Goal: Task Accomplishment & Management: Complete application form

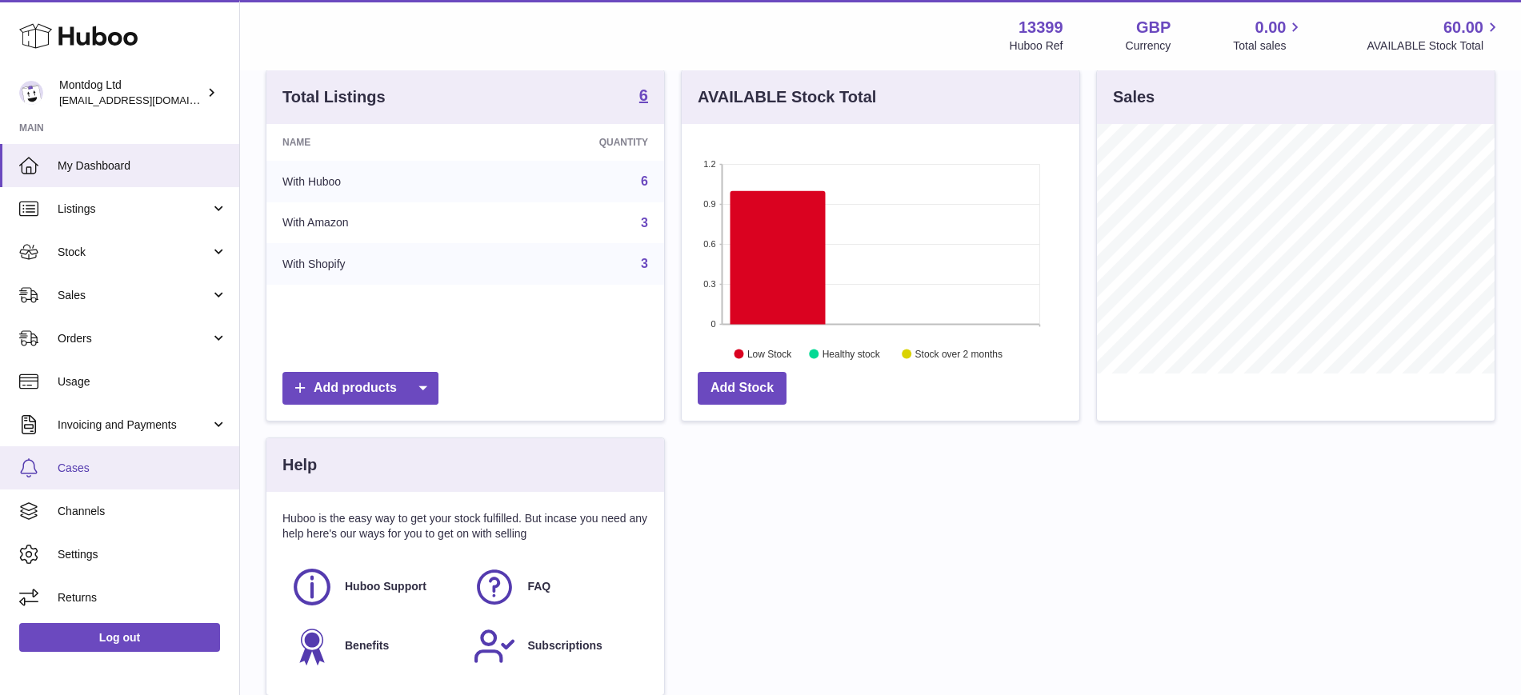
scroll to position [300, 0]
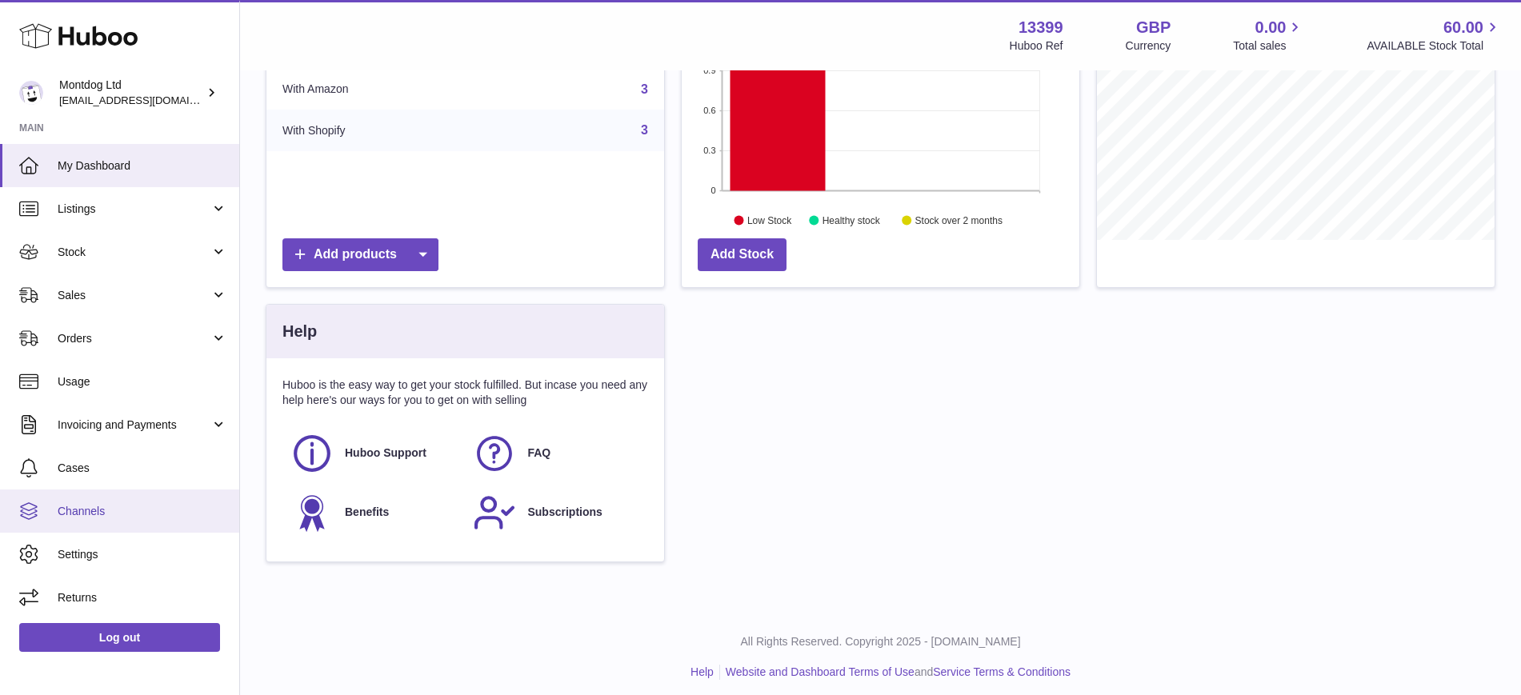
click at [107, 514] on span "Channels" at bounding box center [143, 511] width 170 height 15
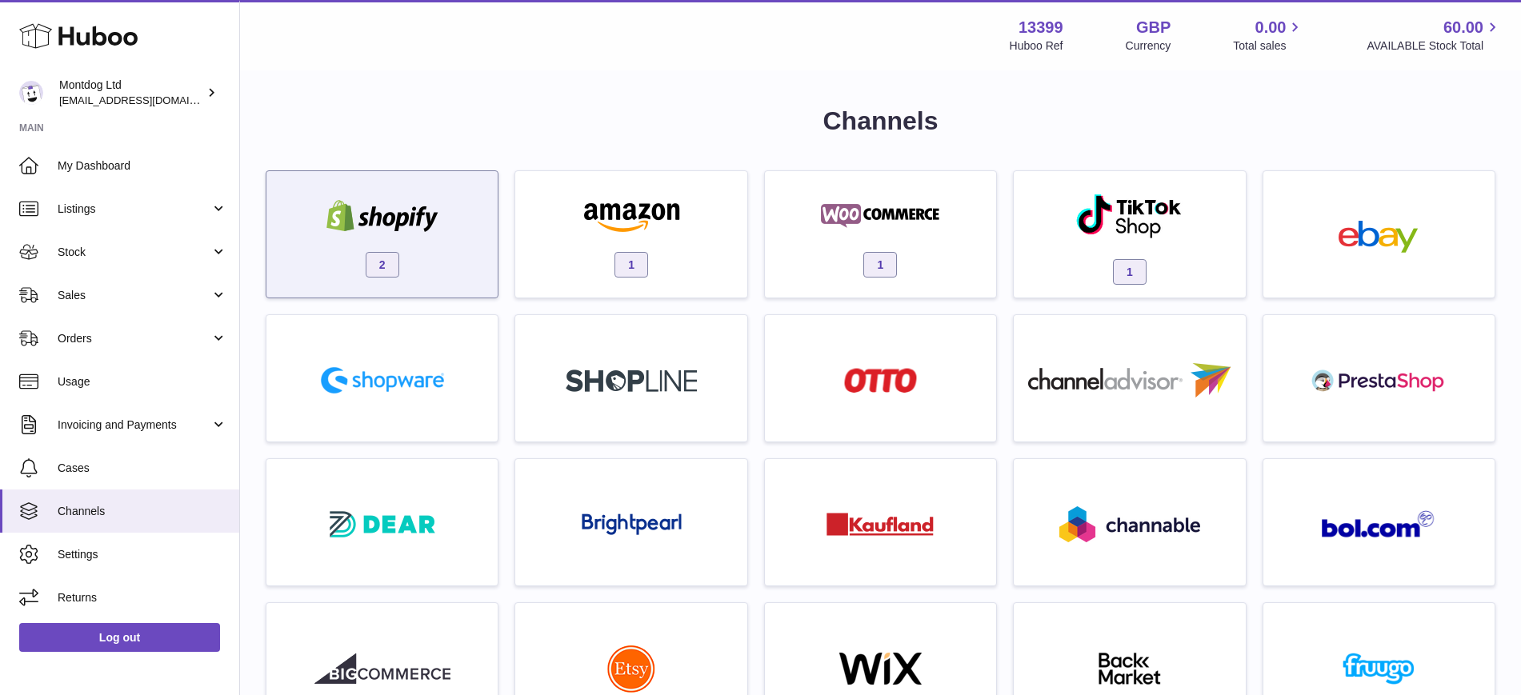
click at [440, 214] on img at bounding box center [382, 216] width 136 height 32
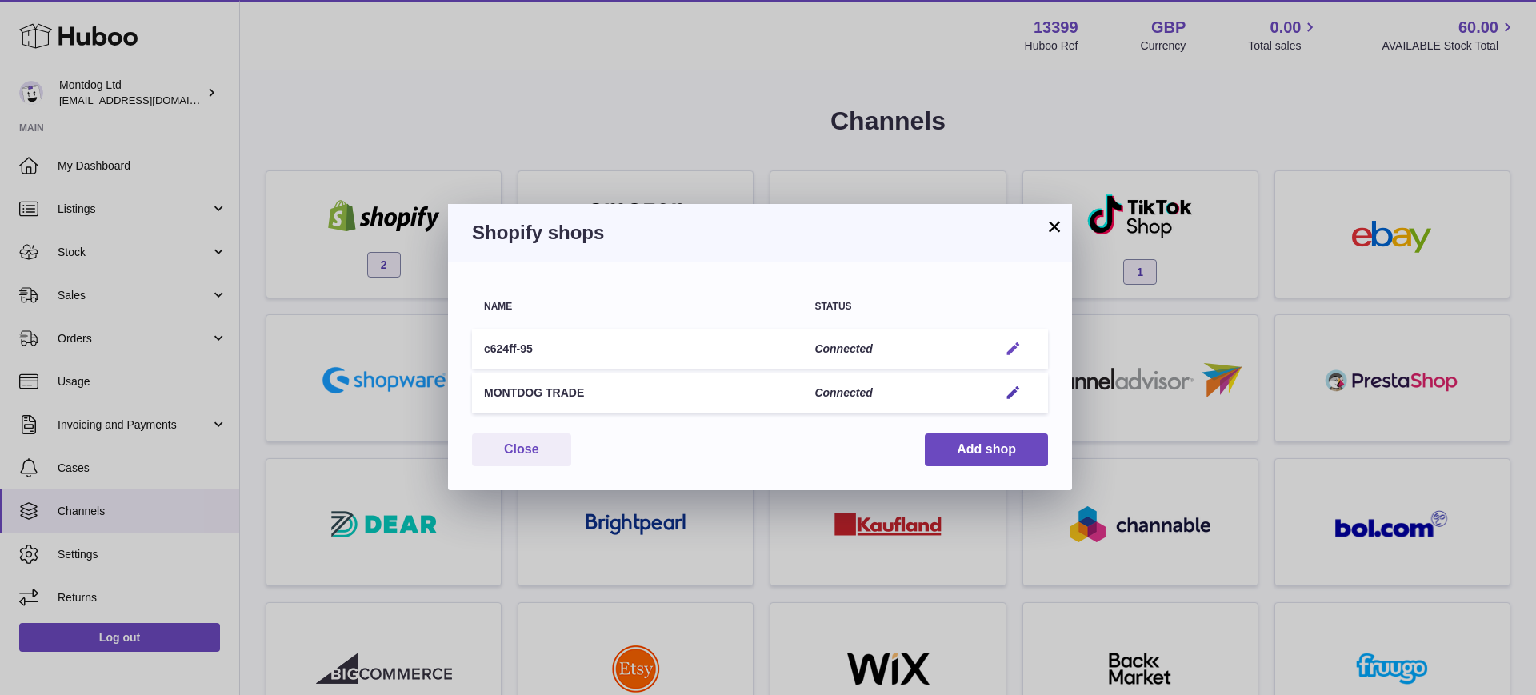
click at [1013, 347] on em "button" at bounding box center [1013, 349] width 17 height 17
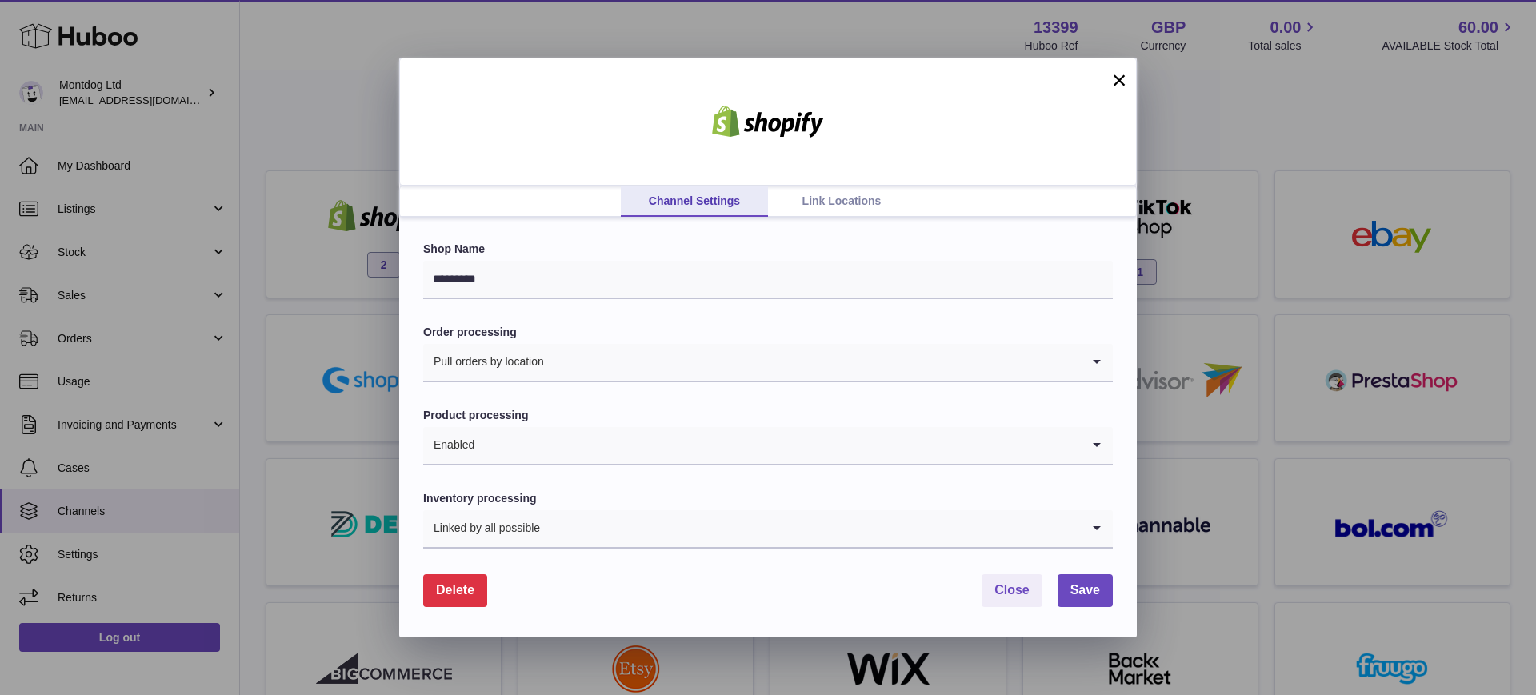
click at [449, 589] on span "Delete" at bounding box center [455, 590] width 38 height 14
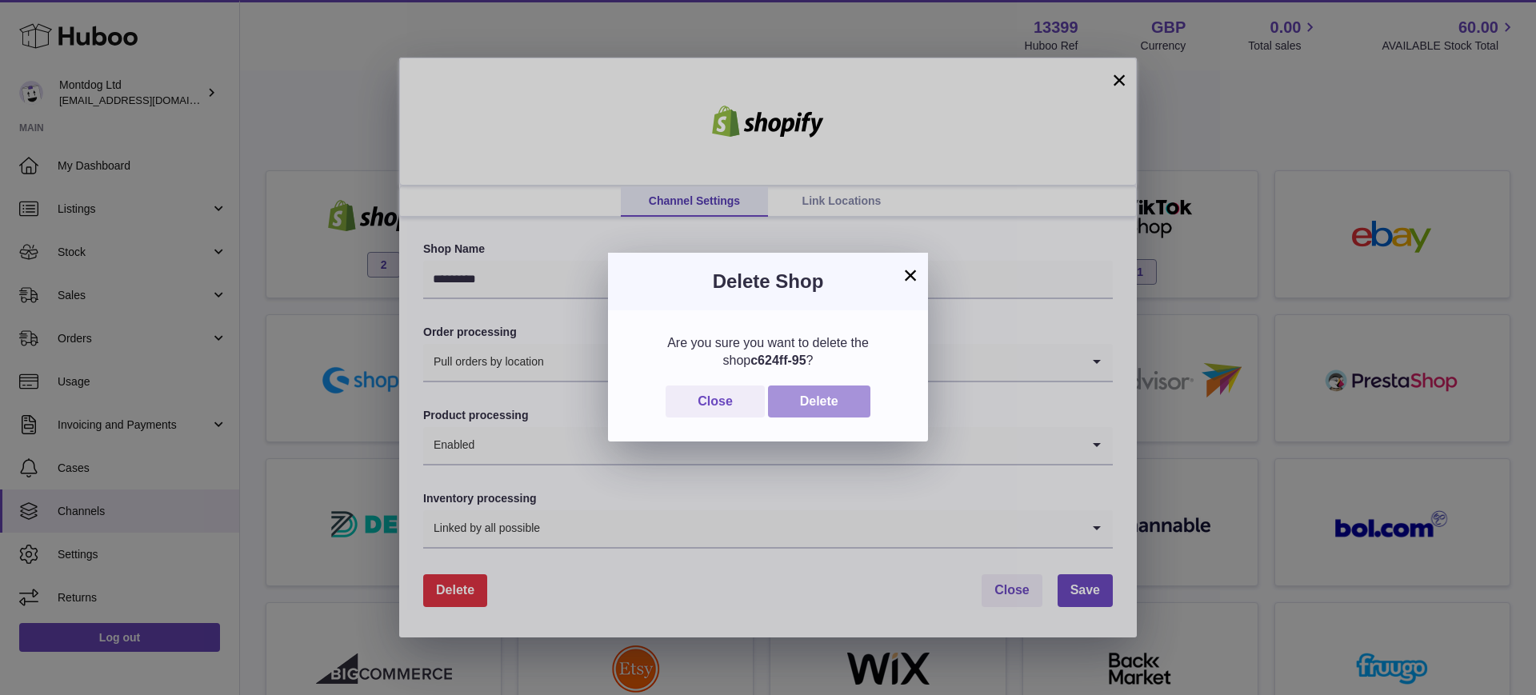
click at [818, 411] on button "Delete" at bounding box center [819, 402] width 102 height 33
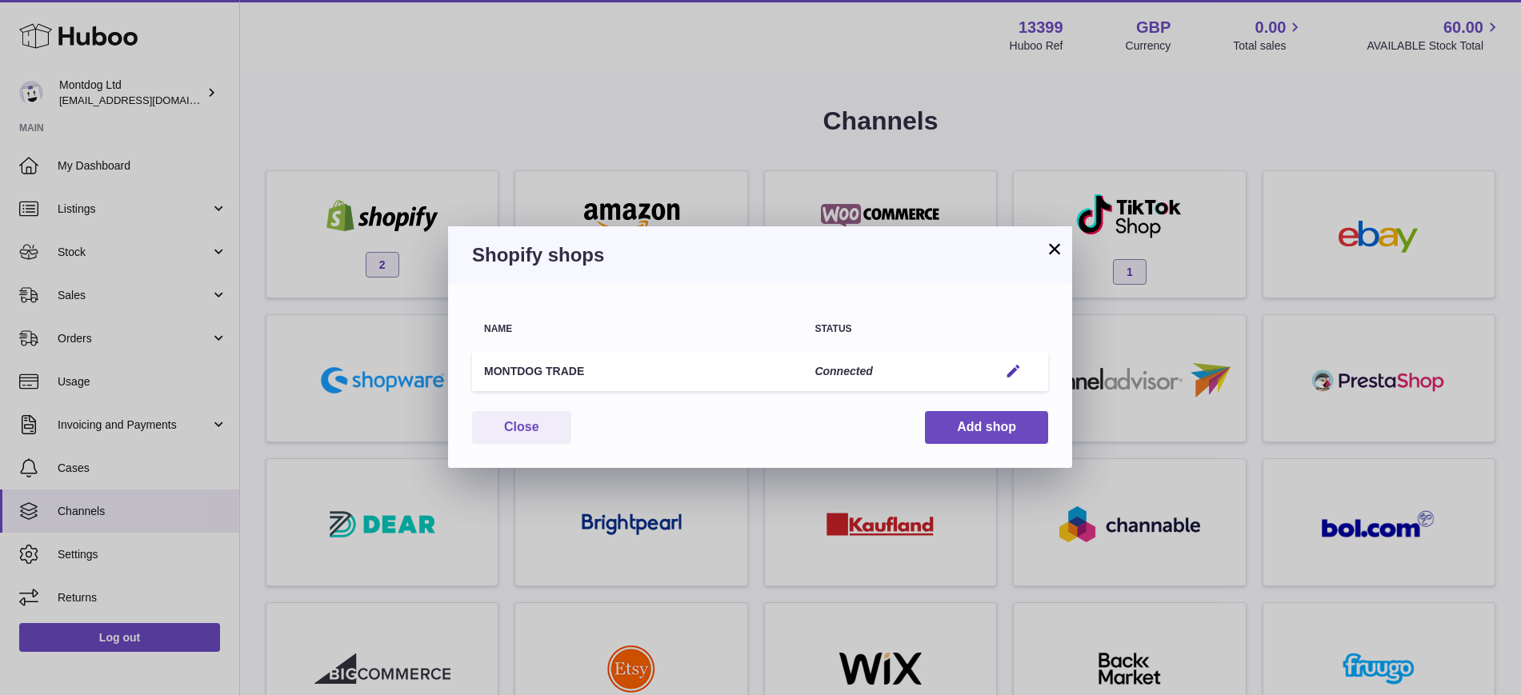
click at [1054, 250] on button "×" at bounding box center [1054, 248] width 19 height 19
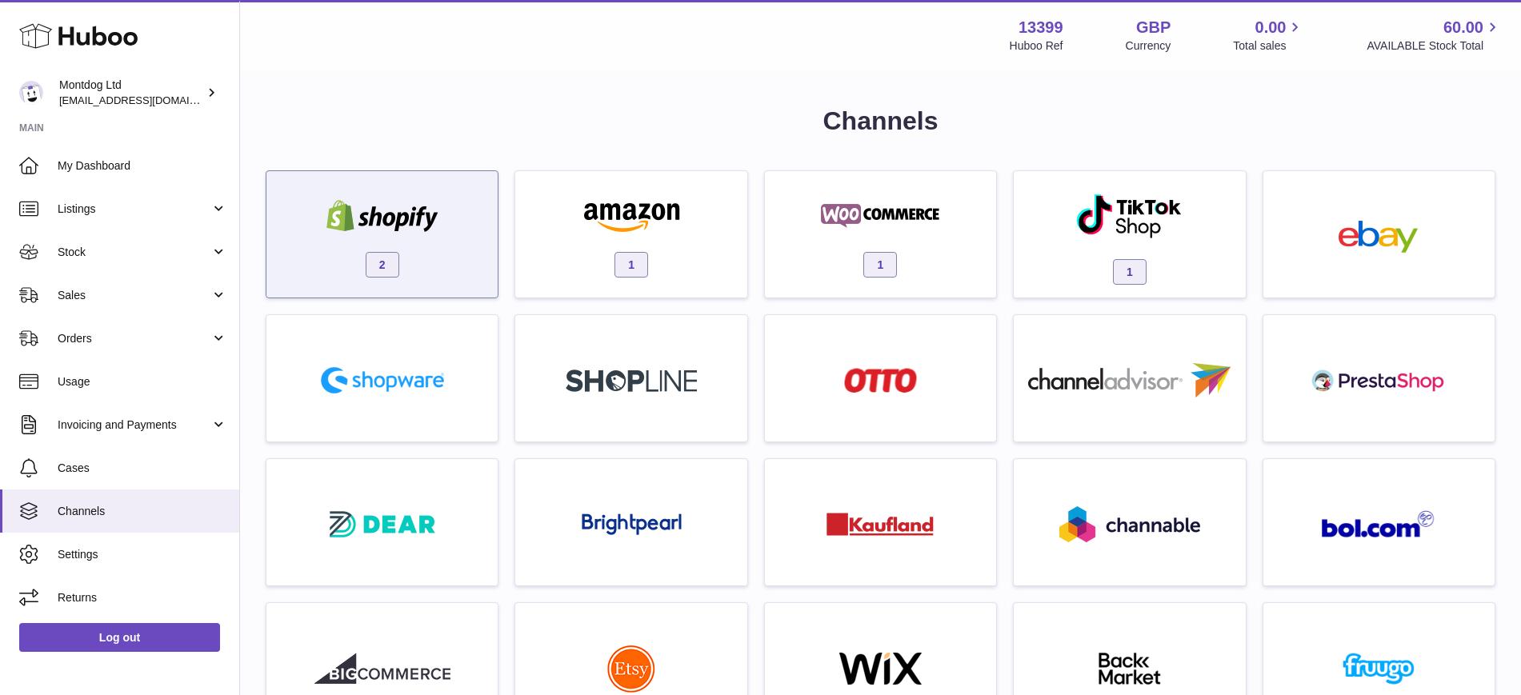
click at [458, 219] on div "2" at bounding box center [381, 238] width 215 height 102
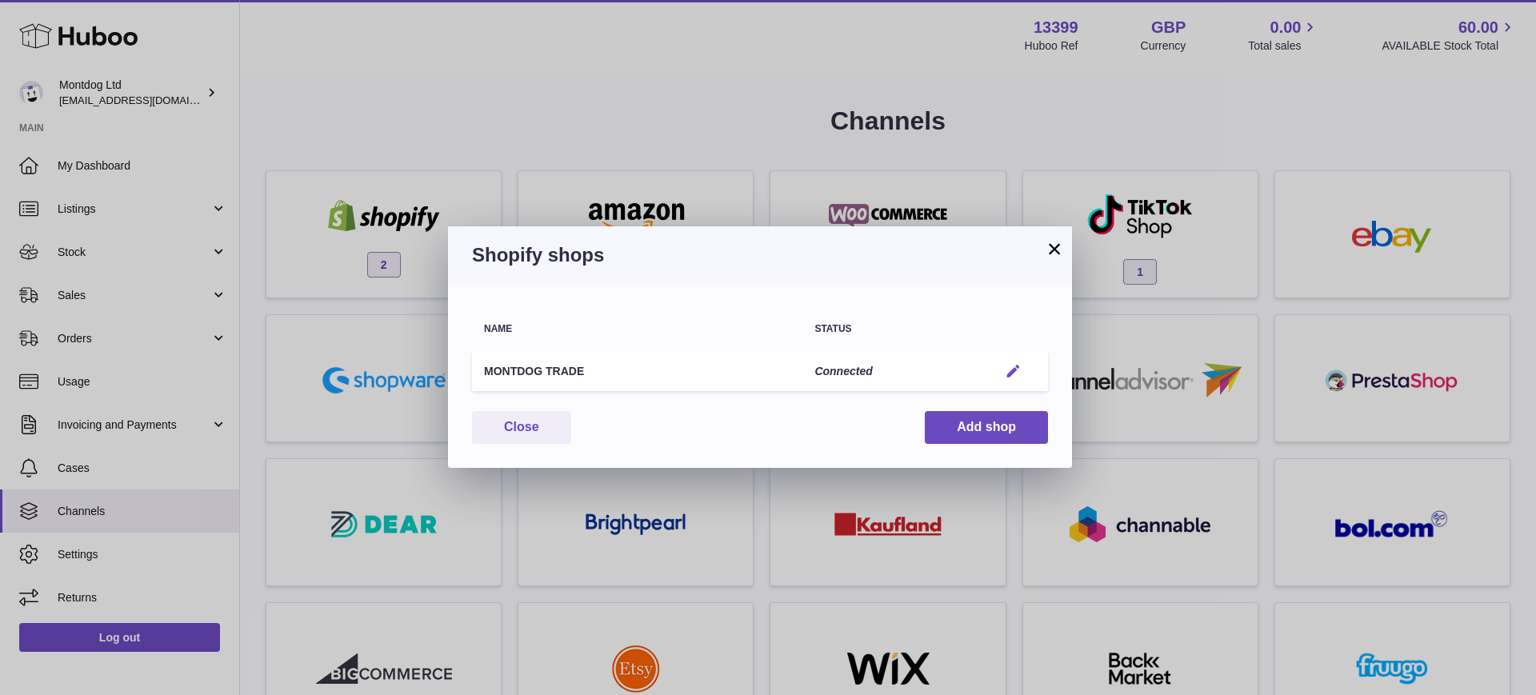
click at [1014, 368] on em "button" at bounding box center [1013, 371] width 17 height 17
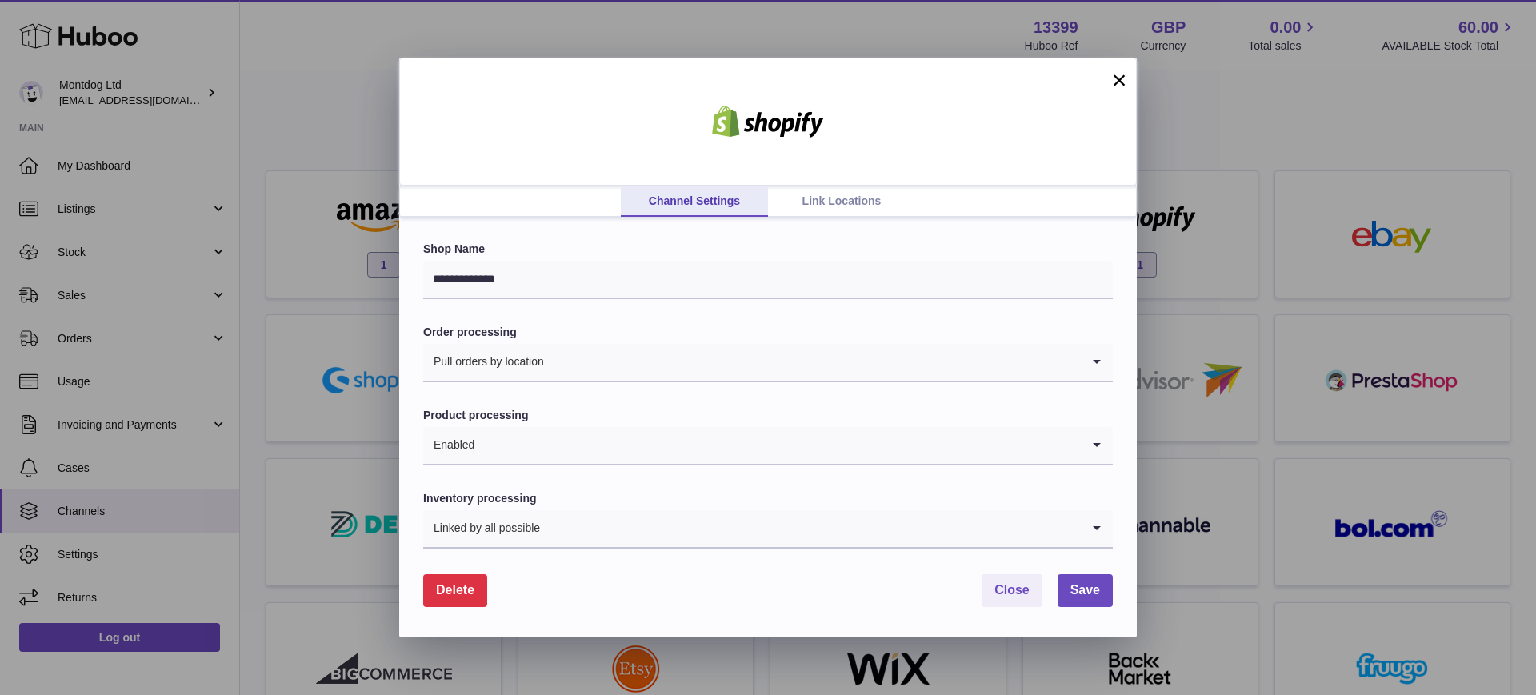
click at [455, 583] on span "Delete" at bounding box center [455, 590] width 38 height 14
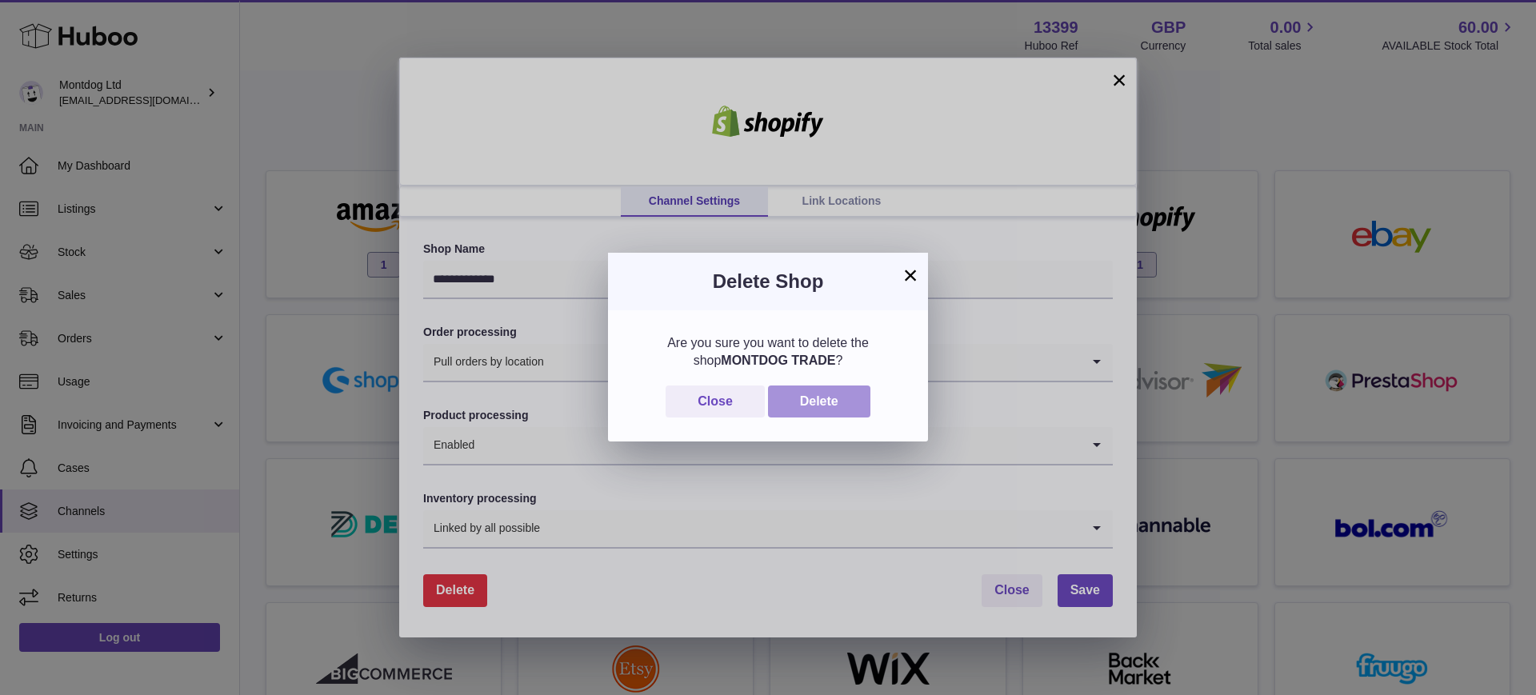
click at [802, 401] on button "Delete" at bounding box center [819, 402] width 102 height 33
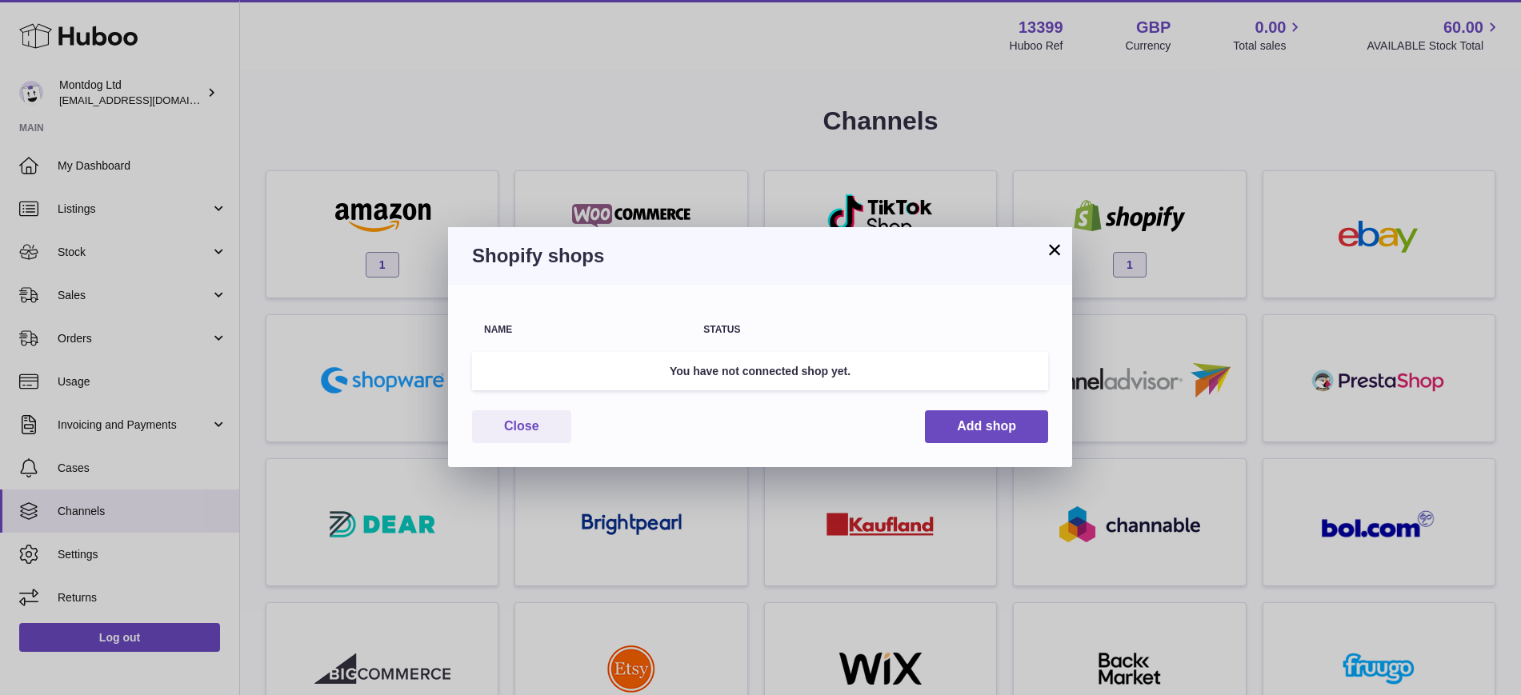
click at [1049, 254] on button "×" at bounding box center [1054, 249] width 19 height 19
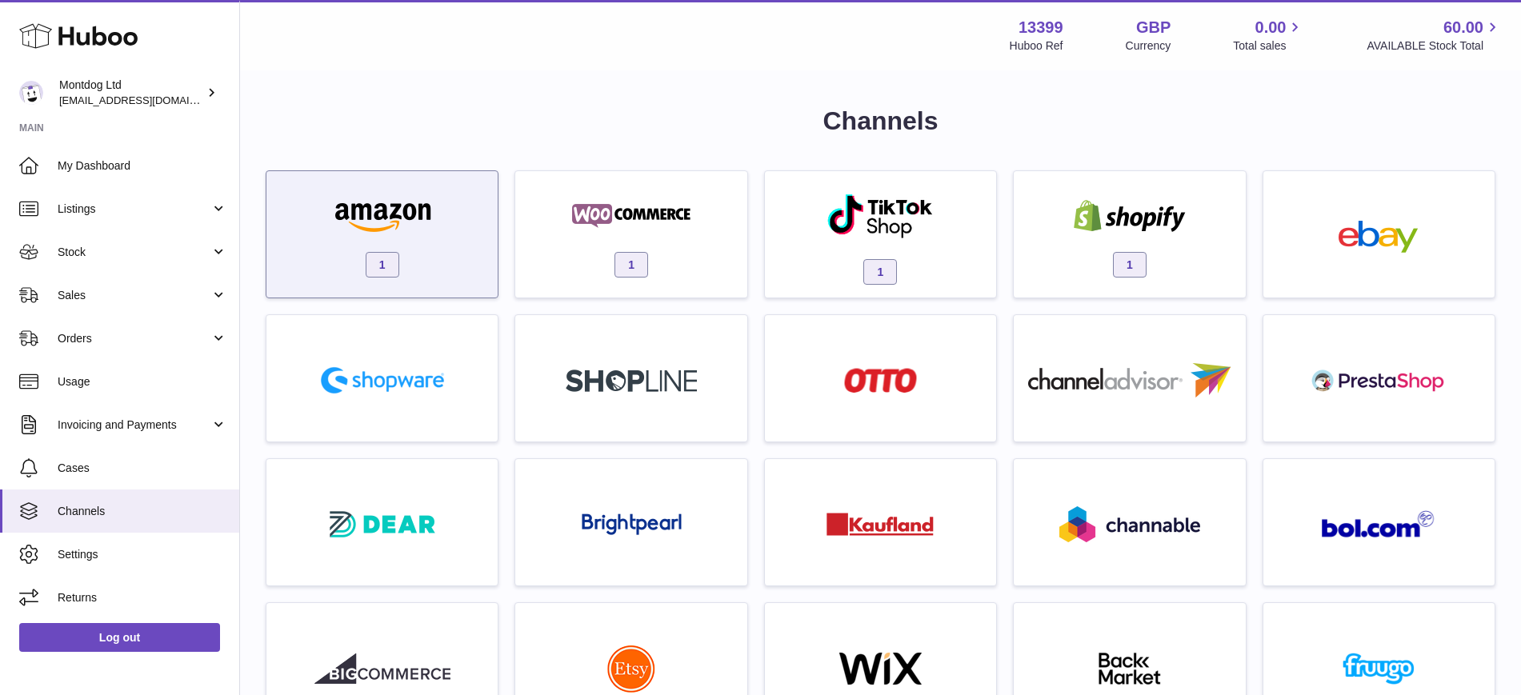
click at [445, 226] on img at bounding box center [382, 216] width 136 height 32
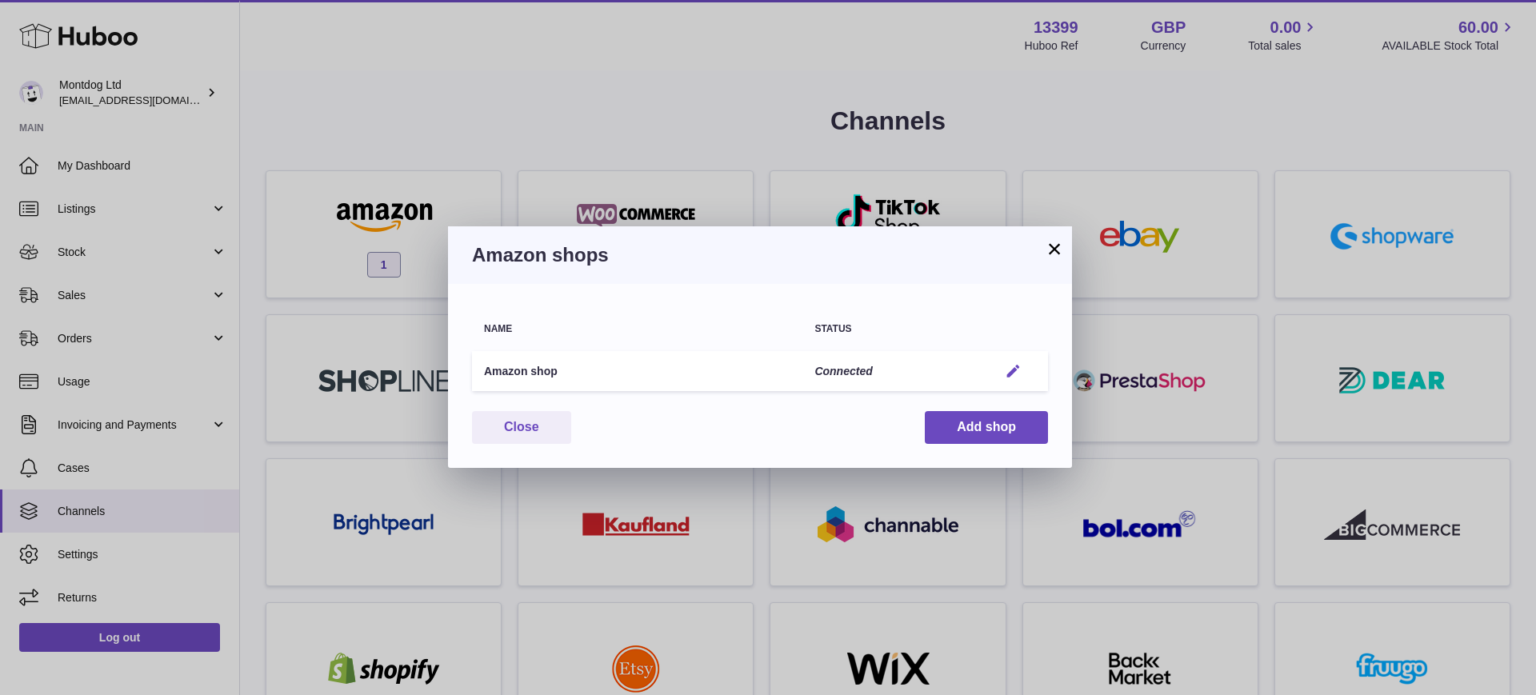
click at [1018, 367] on em "button" at bounding box center [1013, 371] width 17 height 17
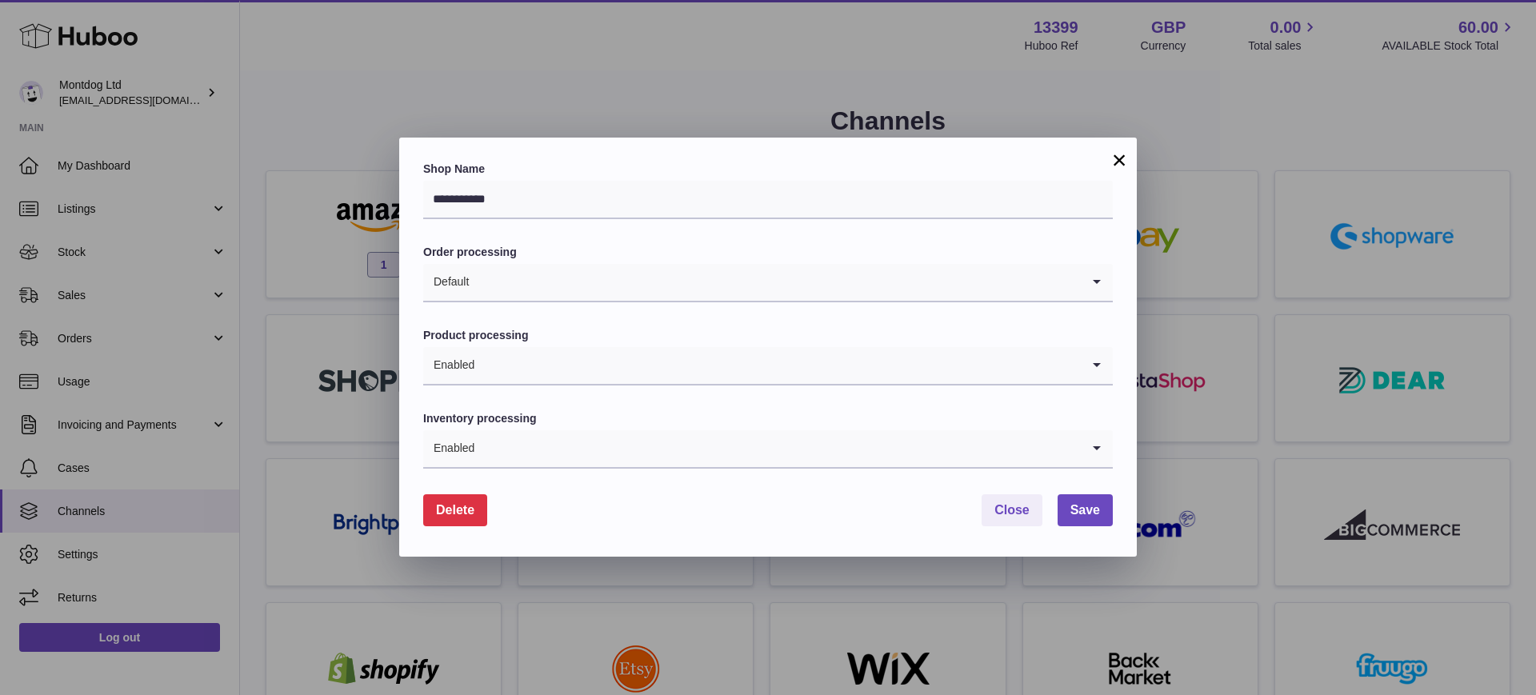
click at [436, 514] on span "Delete" at bounding box center [455, 510] width 38 height 14
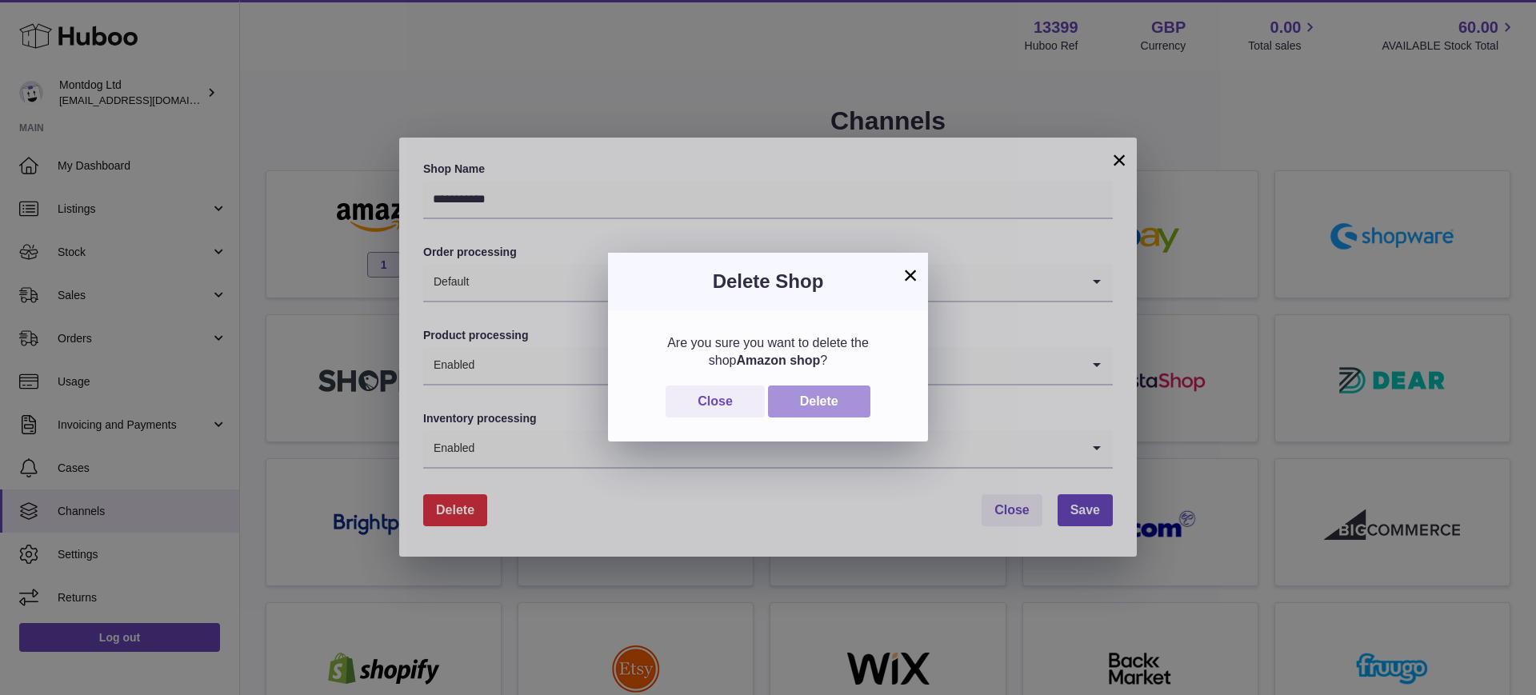
click at [816, 398] on button "Delete" at bounding box center [819, 402] width 102 height 33
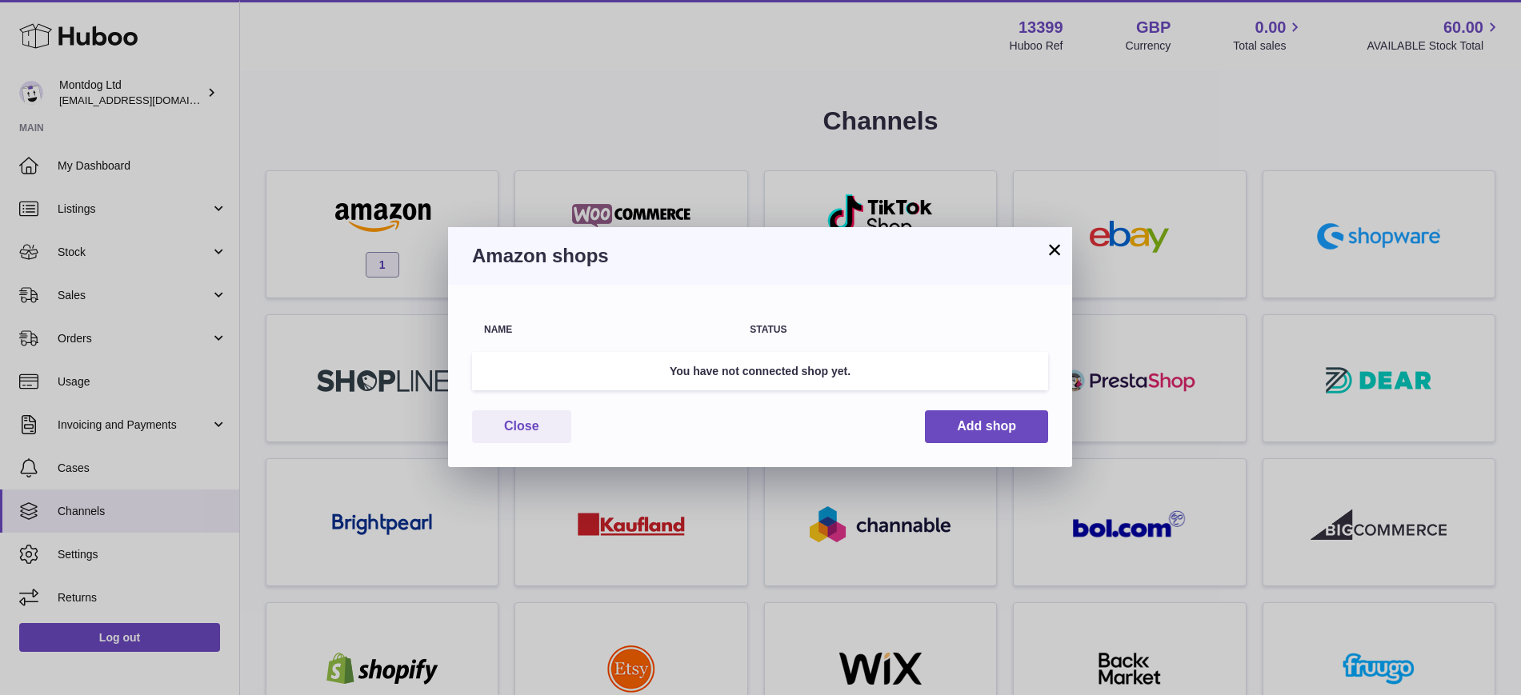
click at [1050, 250] on button "×" at bounding box center [1054, 249] width 19 height 19
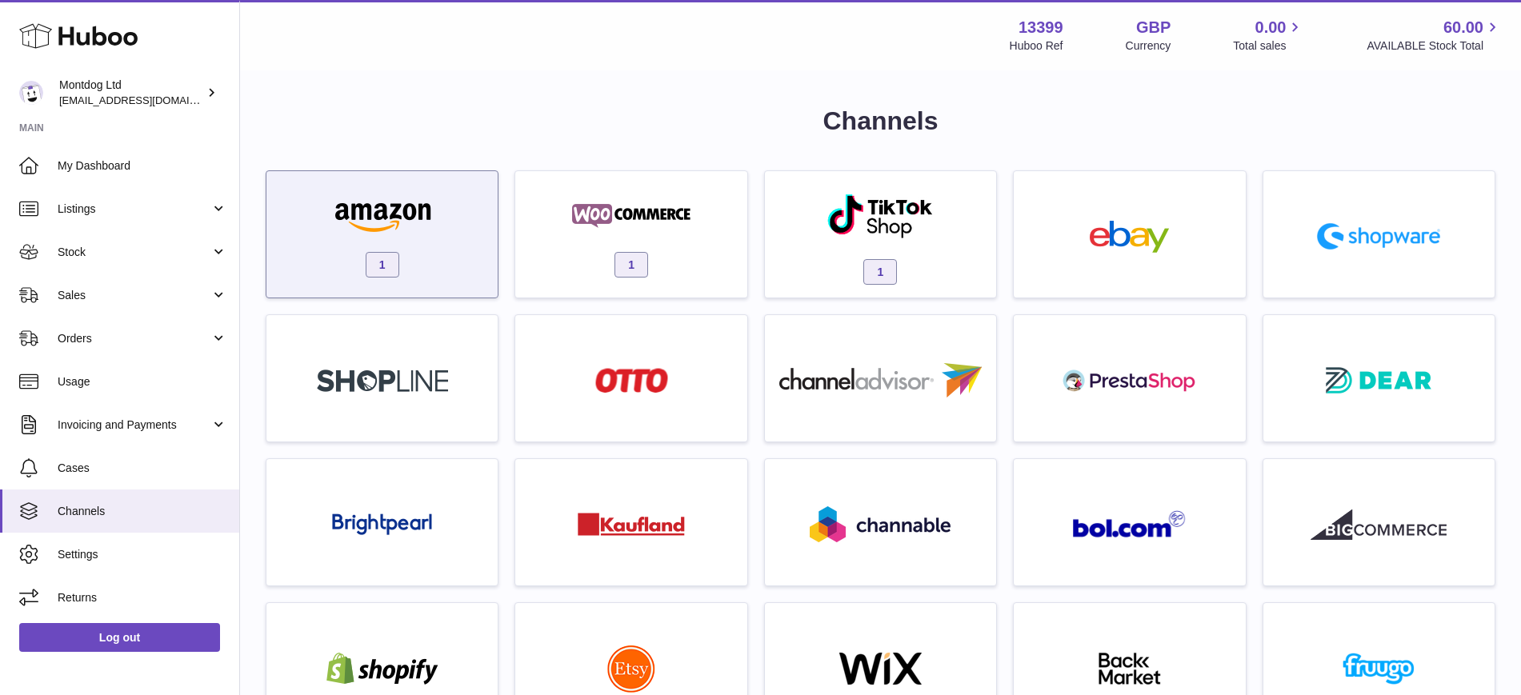
click at [440, 218] on img at bounding box center [382, 216] width 136 height 32
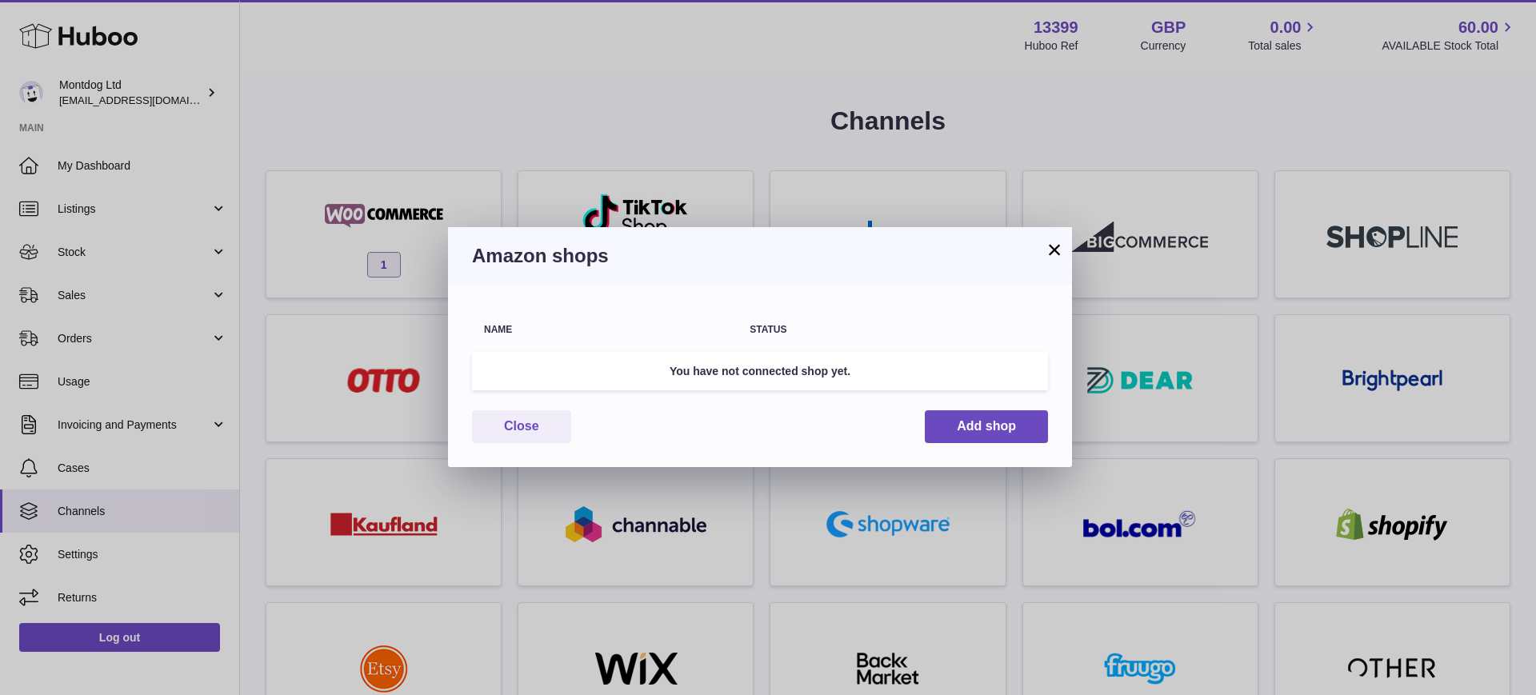
click at [1056, 253] on button "×" at bounding box center [1054, 249] width 19 height 19
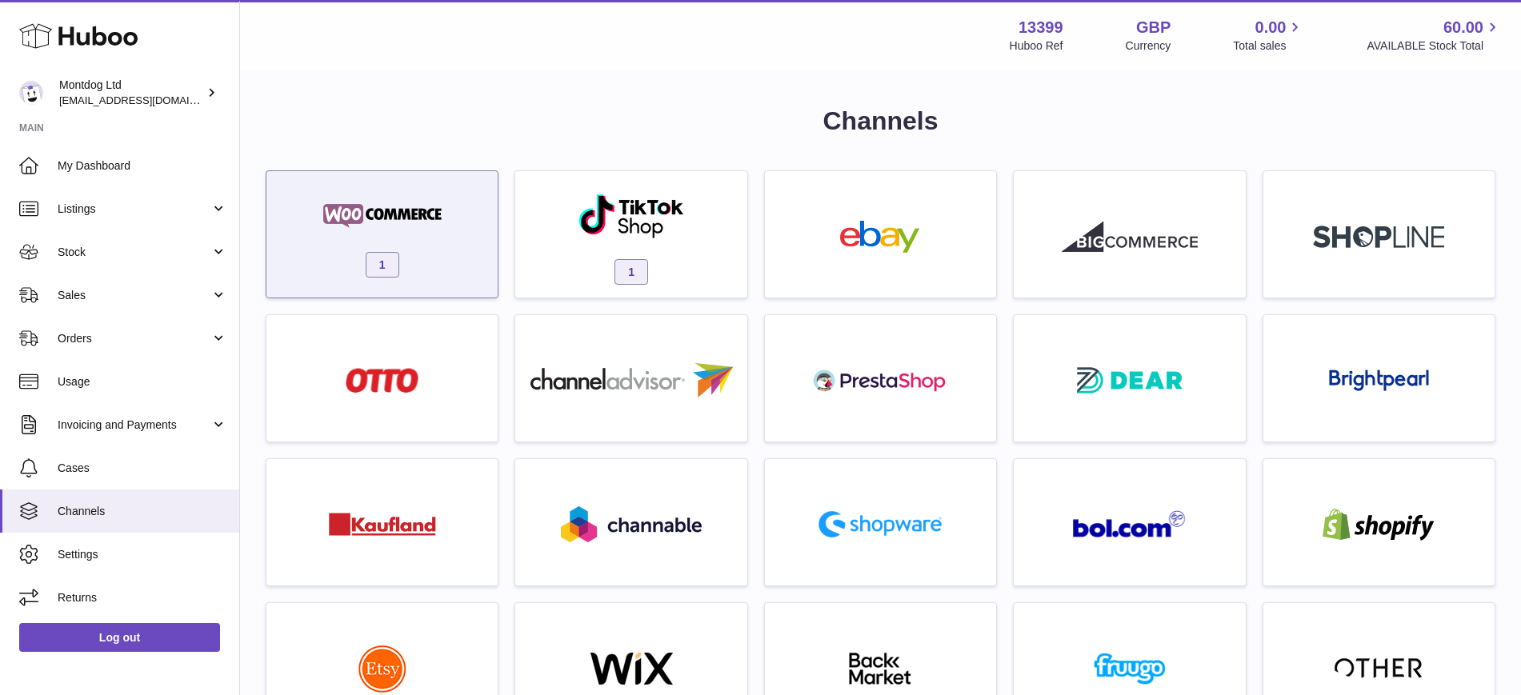
click at [446, 216] on img at bounding box center [382, 216] width 136 height 32
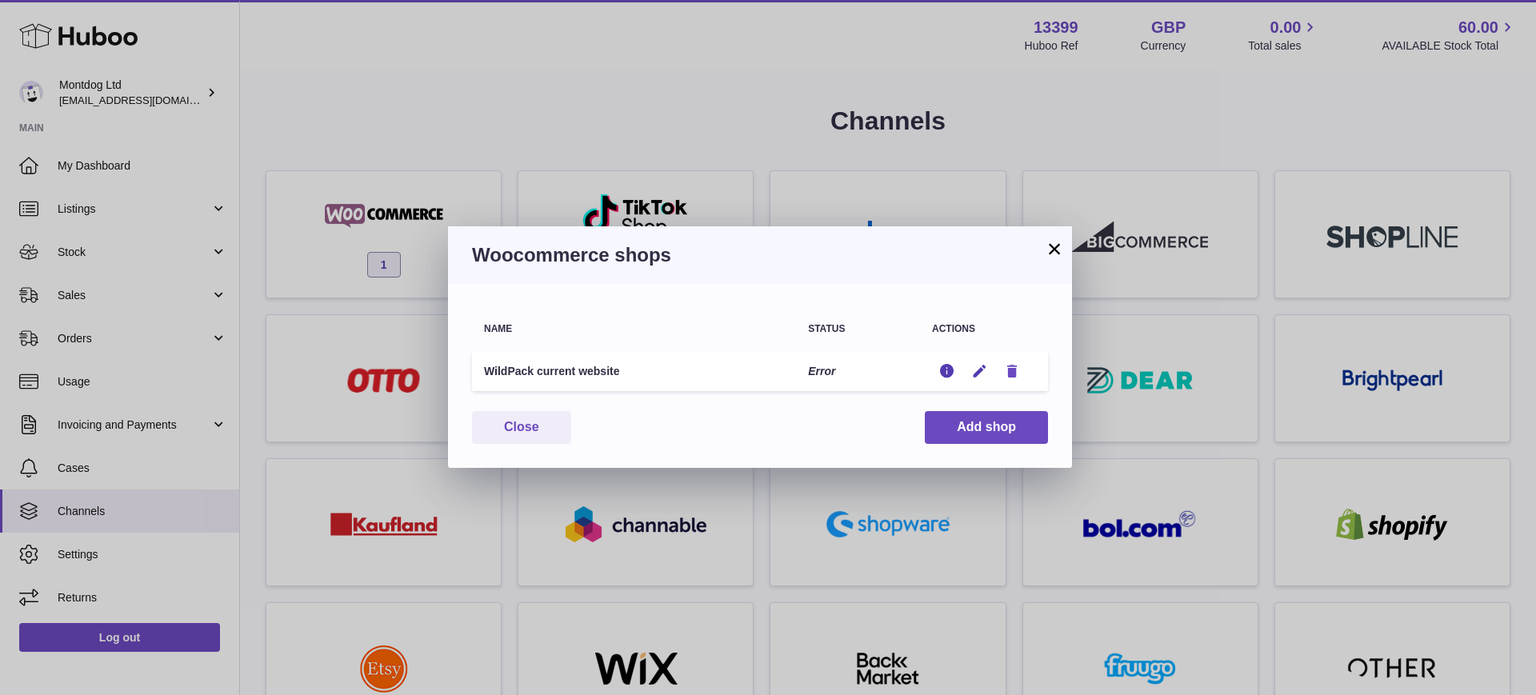
click at [1014, 370] on icon "button" at bounding box center [1012, 371] width 17 height 17
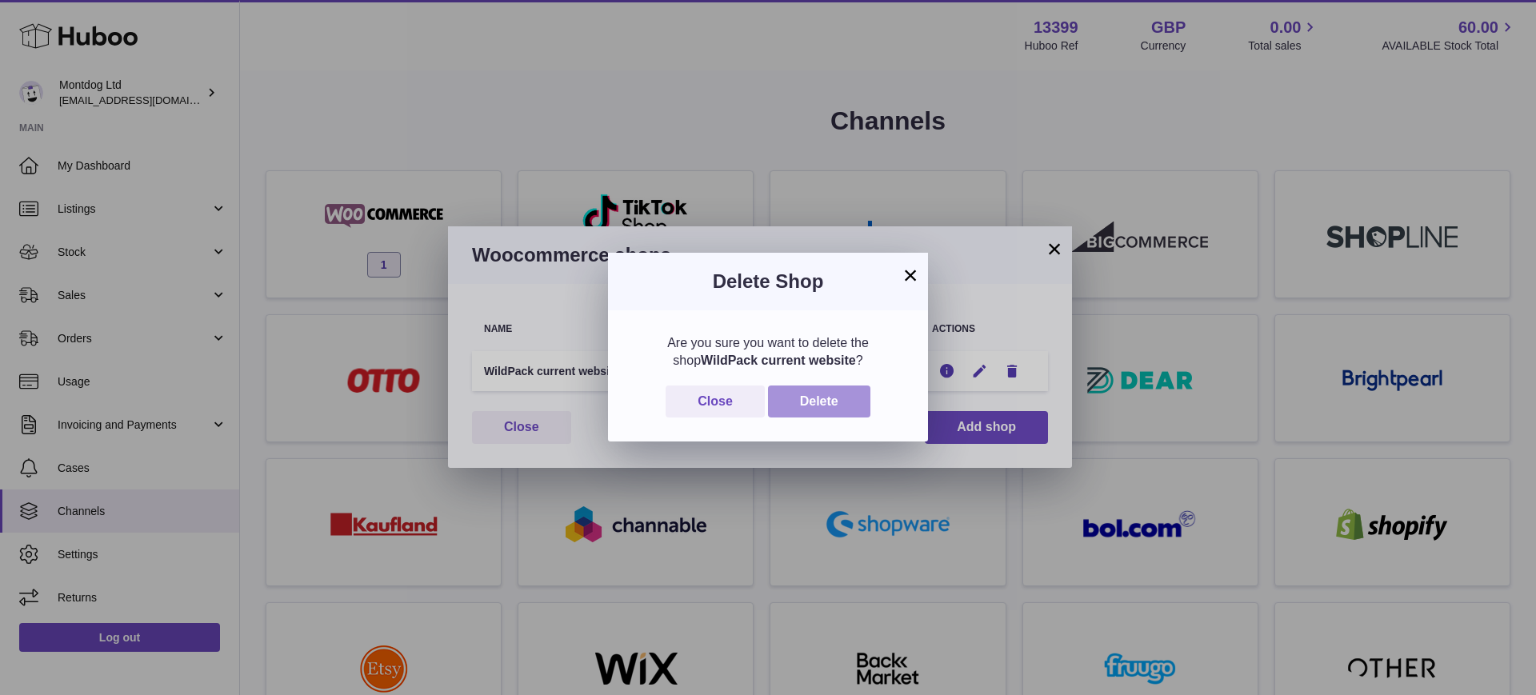
click at [829, 402] on button "Delete" at bounding box center [819, 402] width 102 height 33
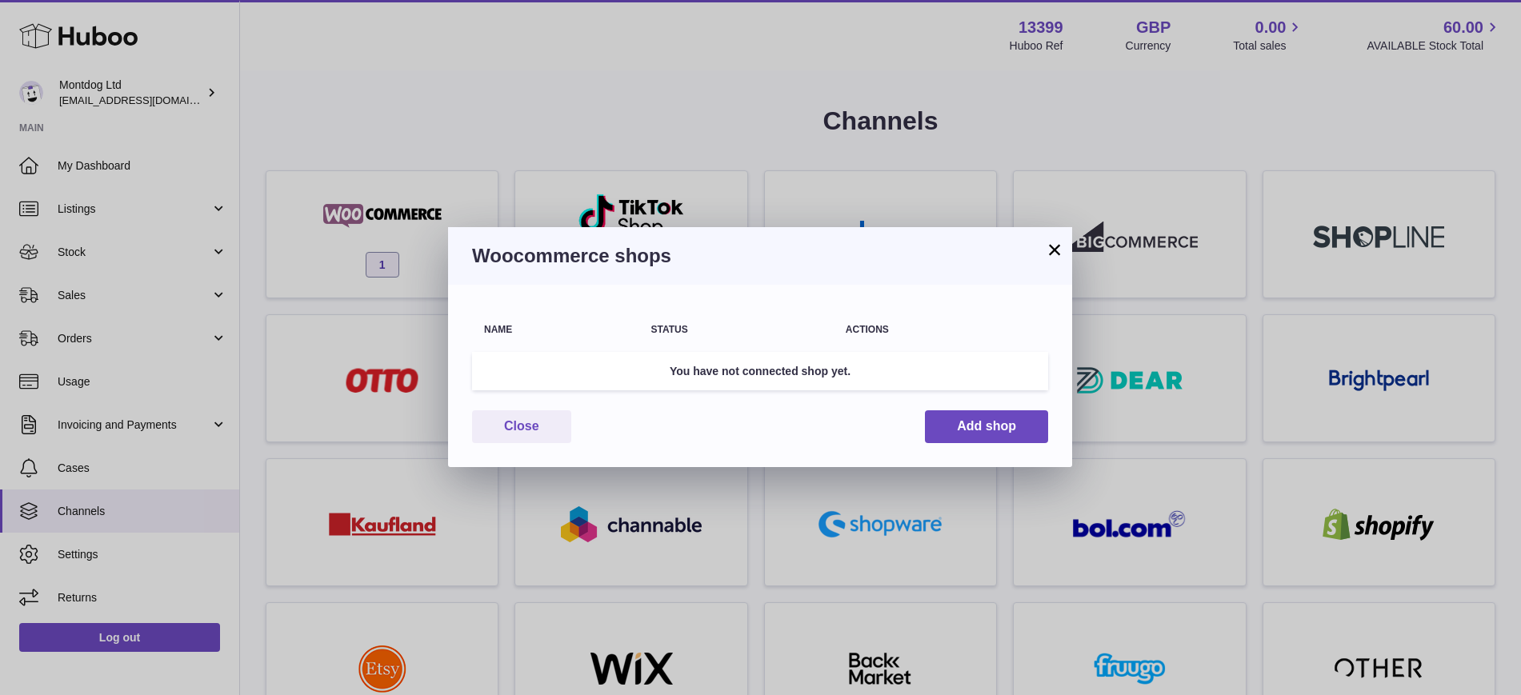
click at [1058, 245] on button "×" at bounding box center [1054, 249] width 19 height 19
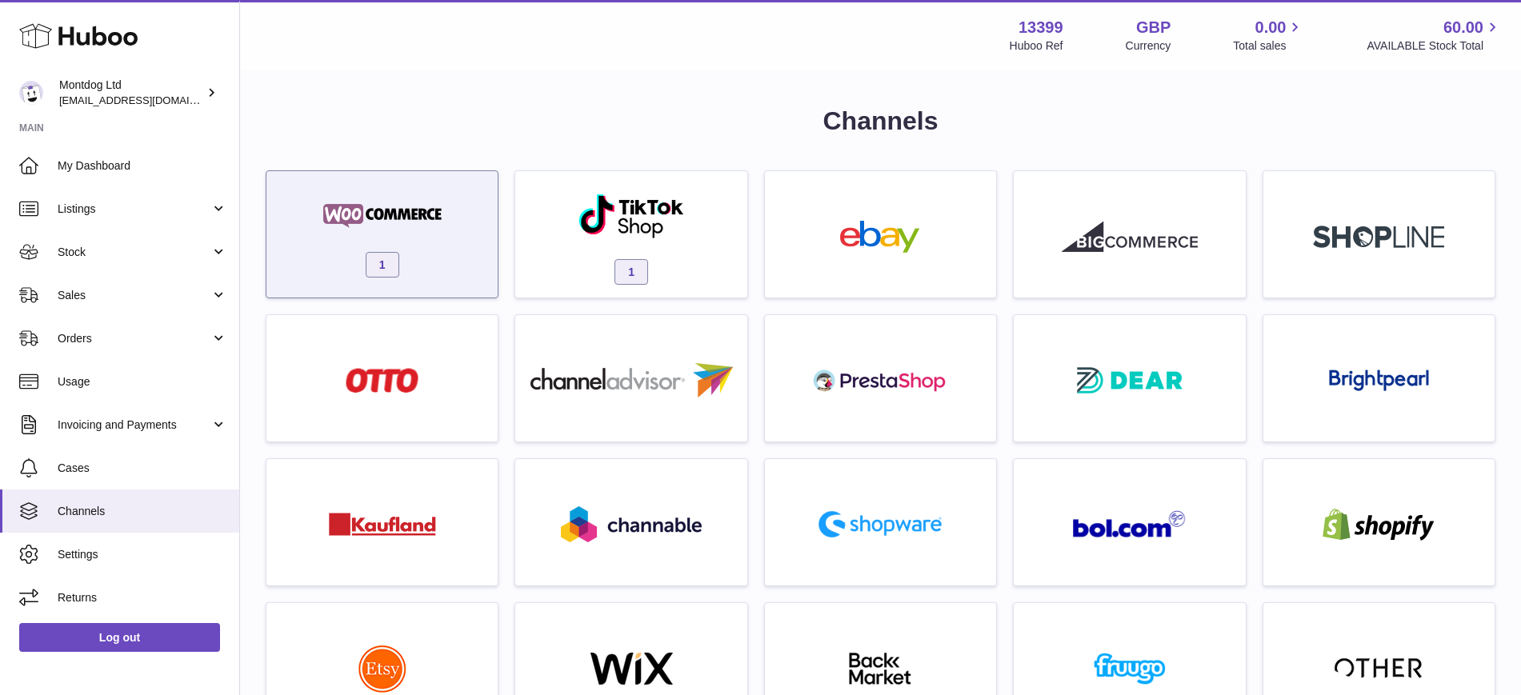
click at [405, 222] on img at bounding box center [382, 216] width 136 height 32
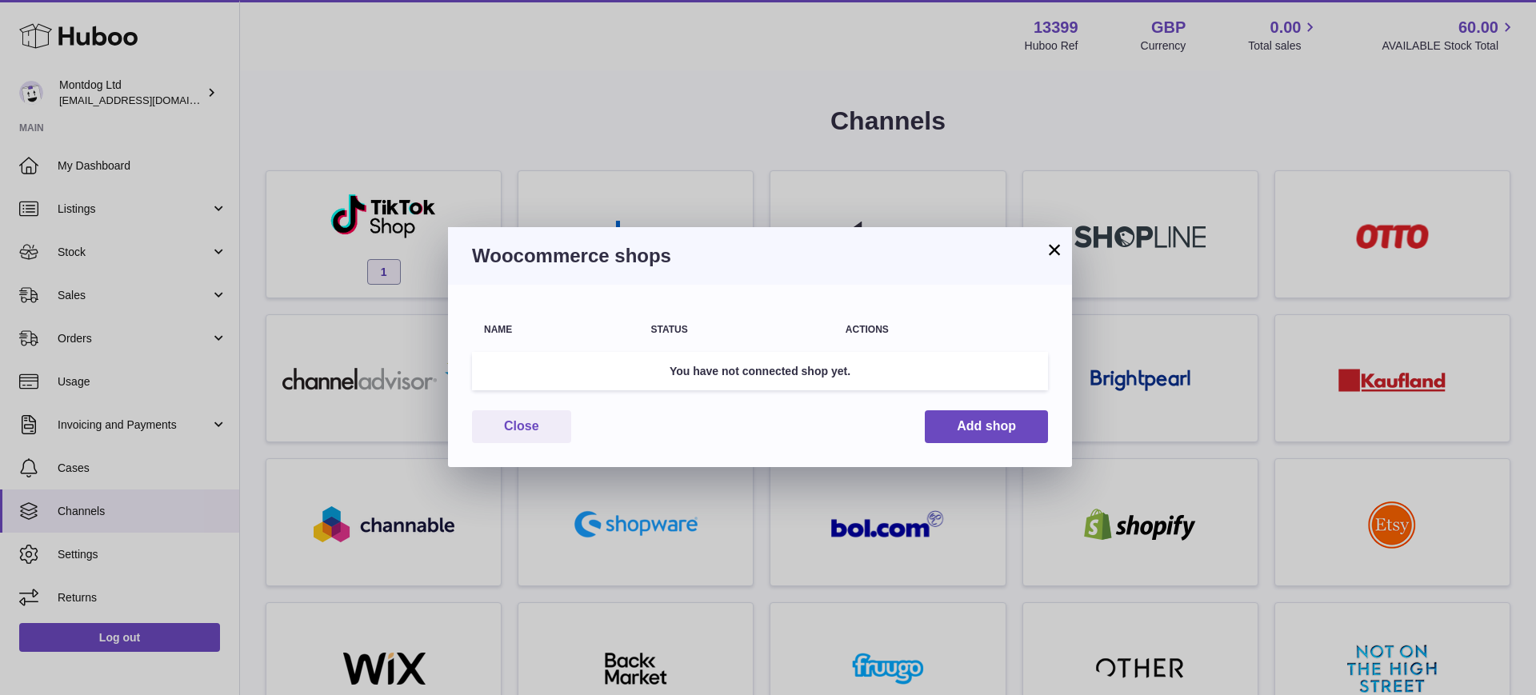
click at [1057, 242] on button "×" at bounding box center [1054, 249] width 19 height 19
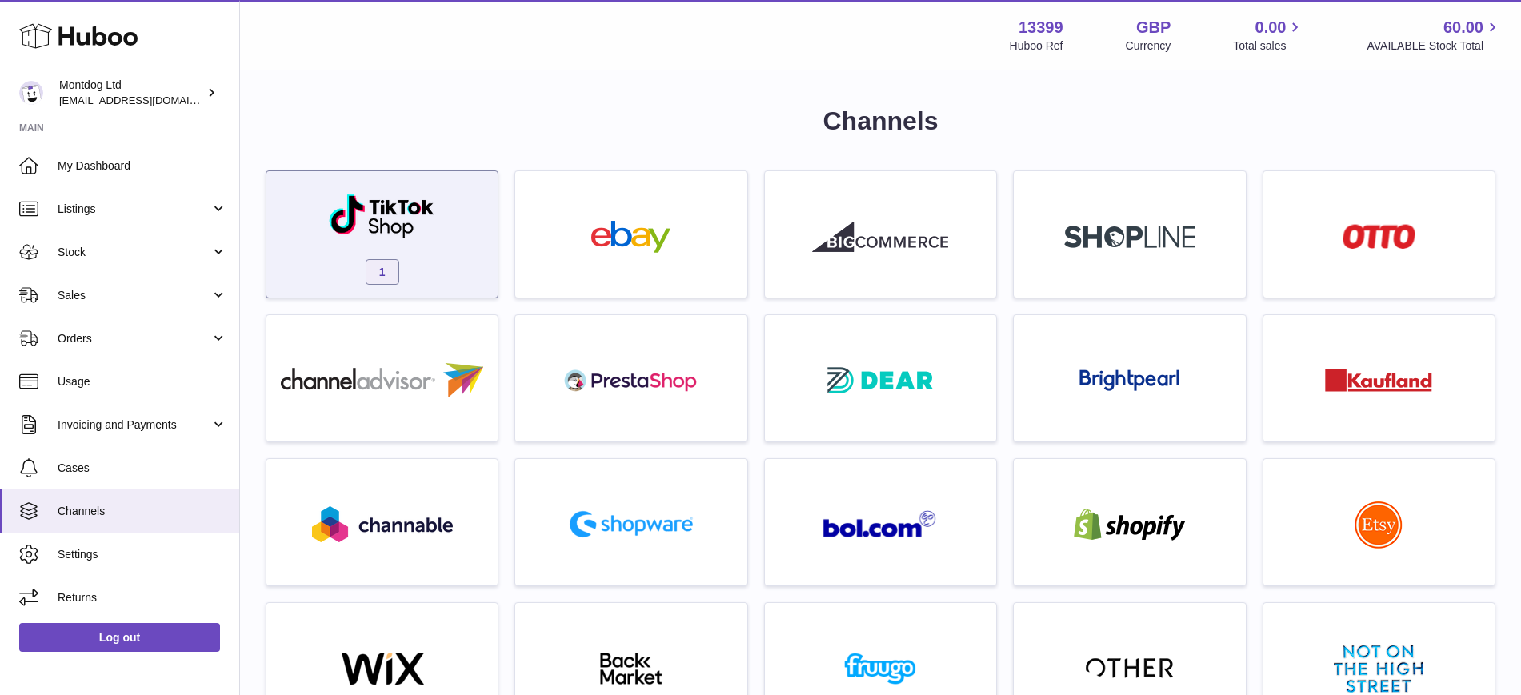
click at [358, 209] on img at bounding box center [382, 216] width 108 height 46
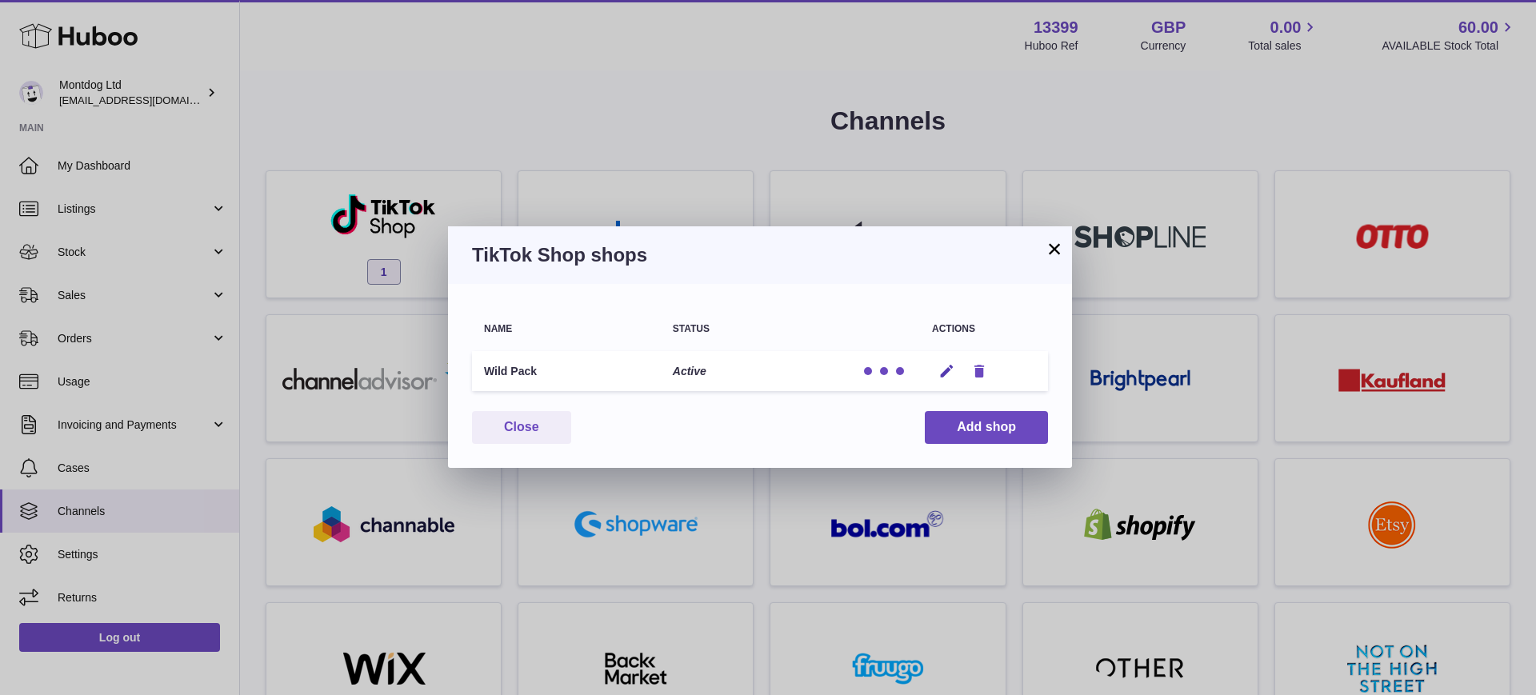
click at [979, 375] on icon "button" at bounding box center [979, 371] width 17 height 17
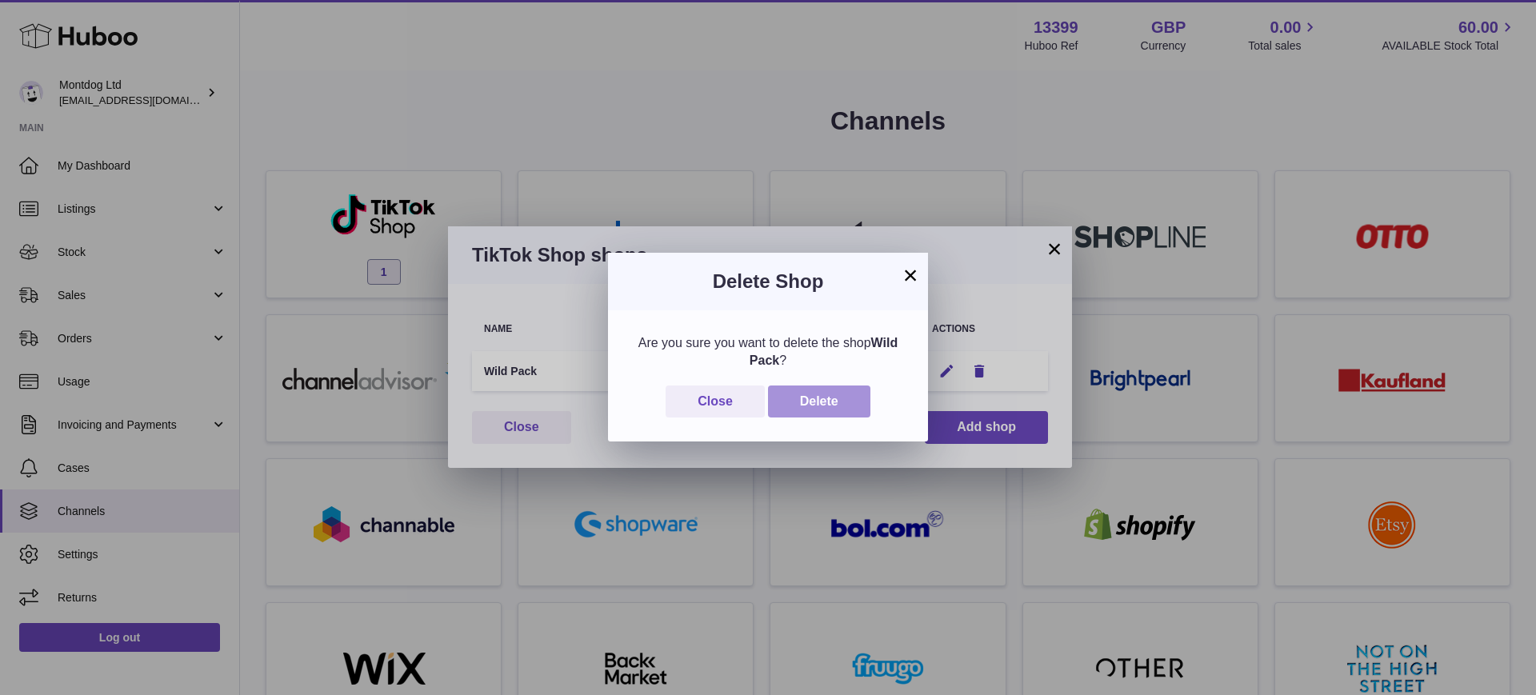
click at [863, 409] on button "Delete" at bounding box center [819, 402] width 102 height 33
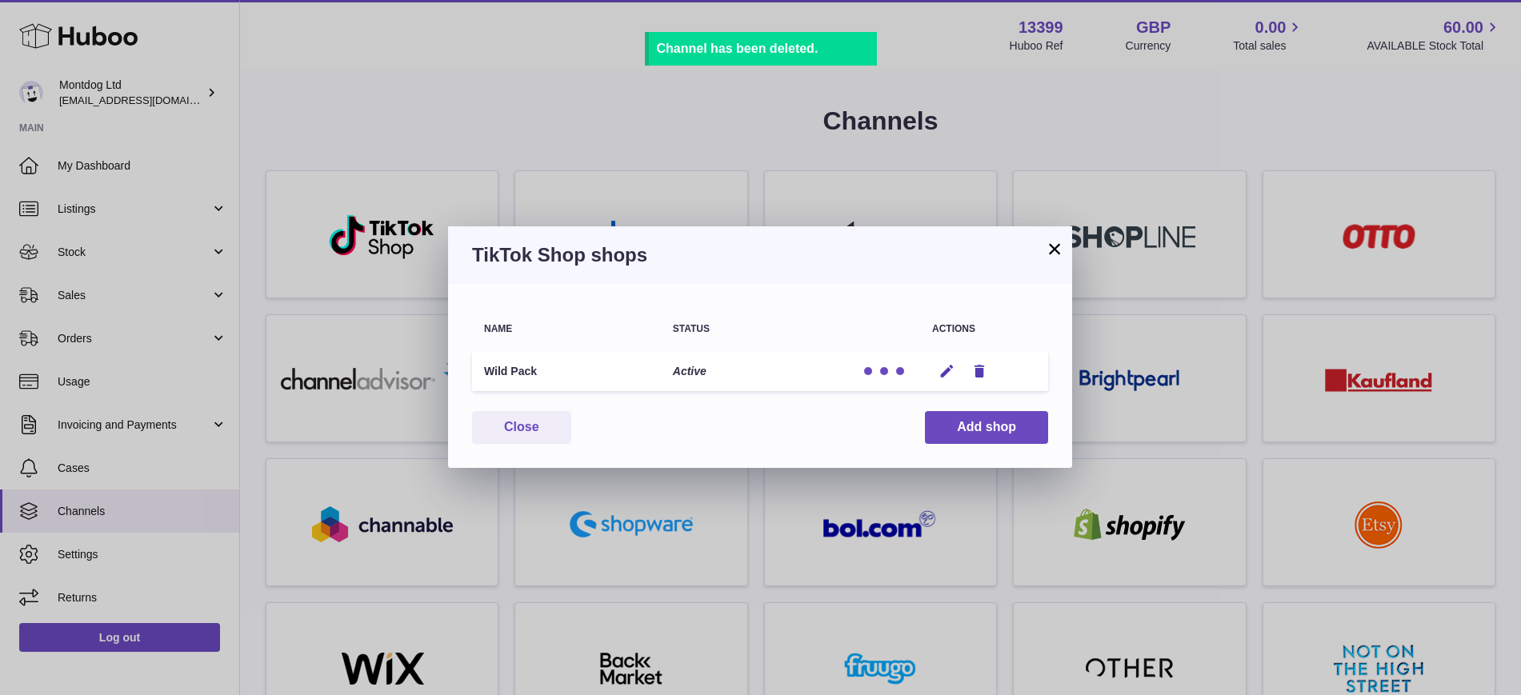
click at [1059, 254] on button "×" at bounding box center [1054, 248] width 19 height 19
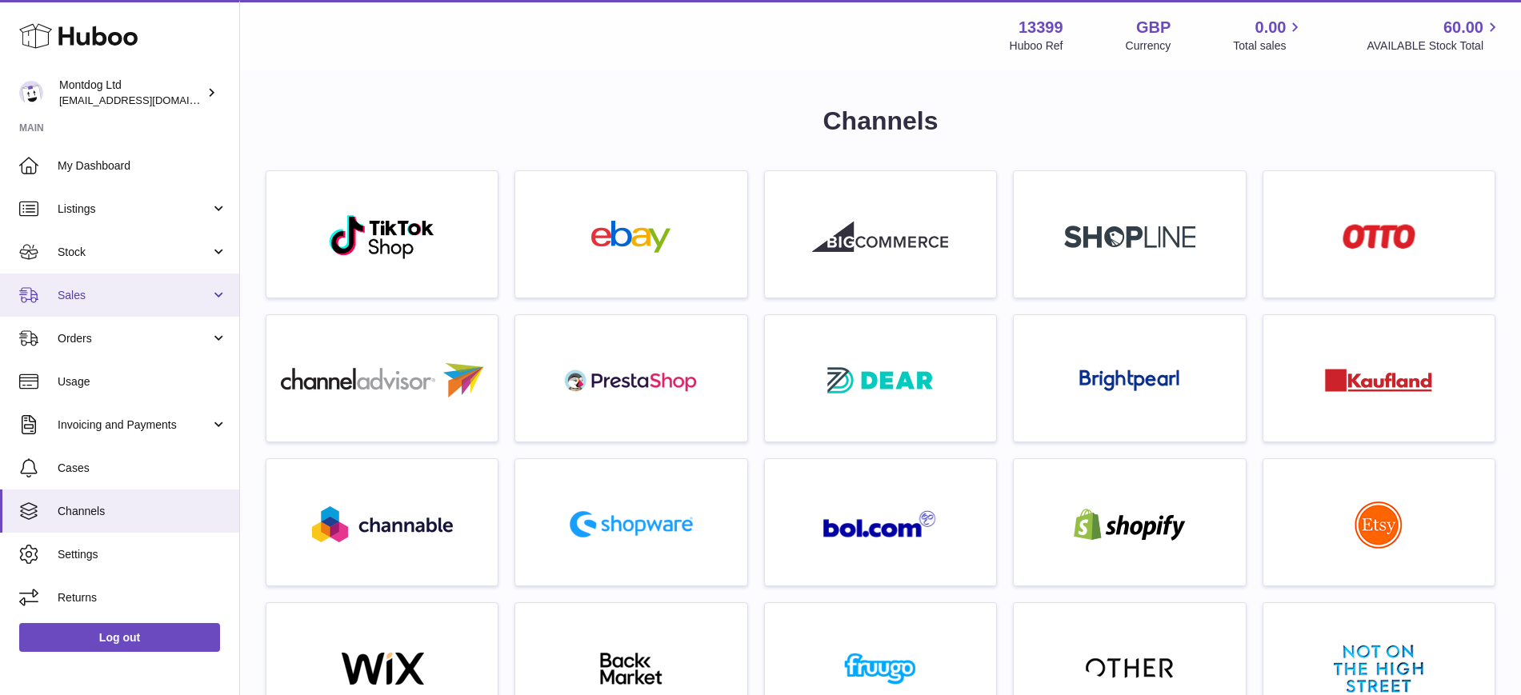
drag, startPoint x: 101, startPoint y: 298, endPoint x: 144, endPoint y: 306, distance: 44.1
click at [100, 298] on span "Sales" at bounding box center [134, 295] width 153 height 15
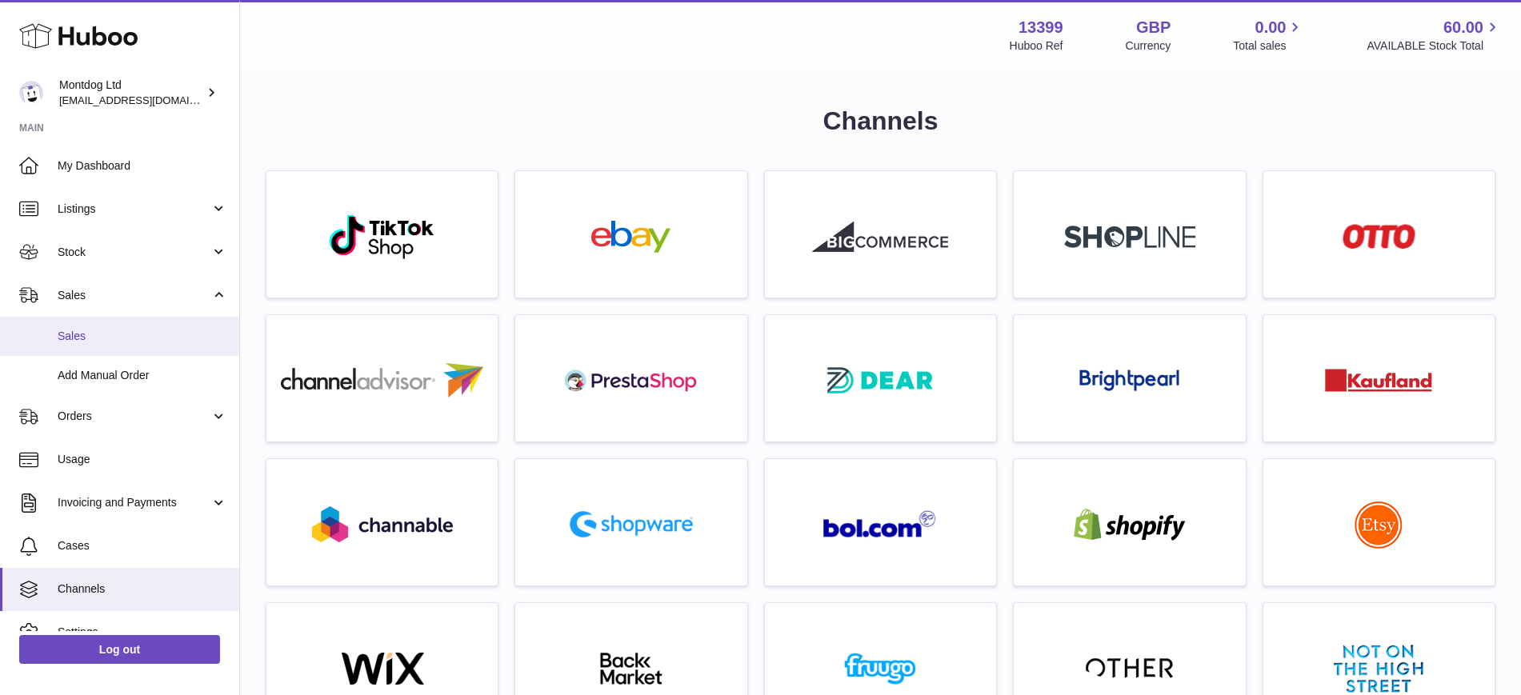
click at [118, 331] on span "Sales" at bounding box center [143, 336] width 170 height 15
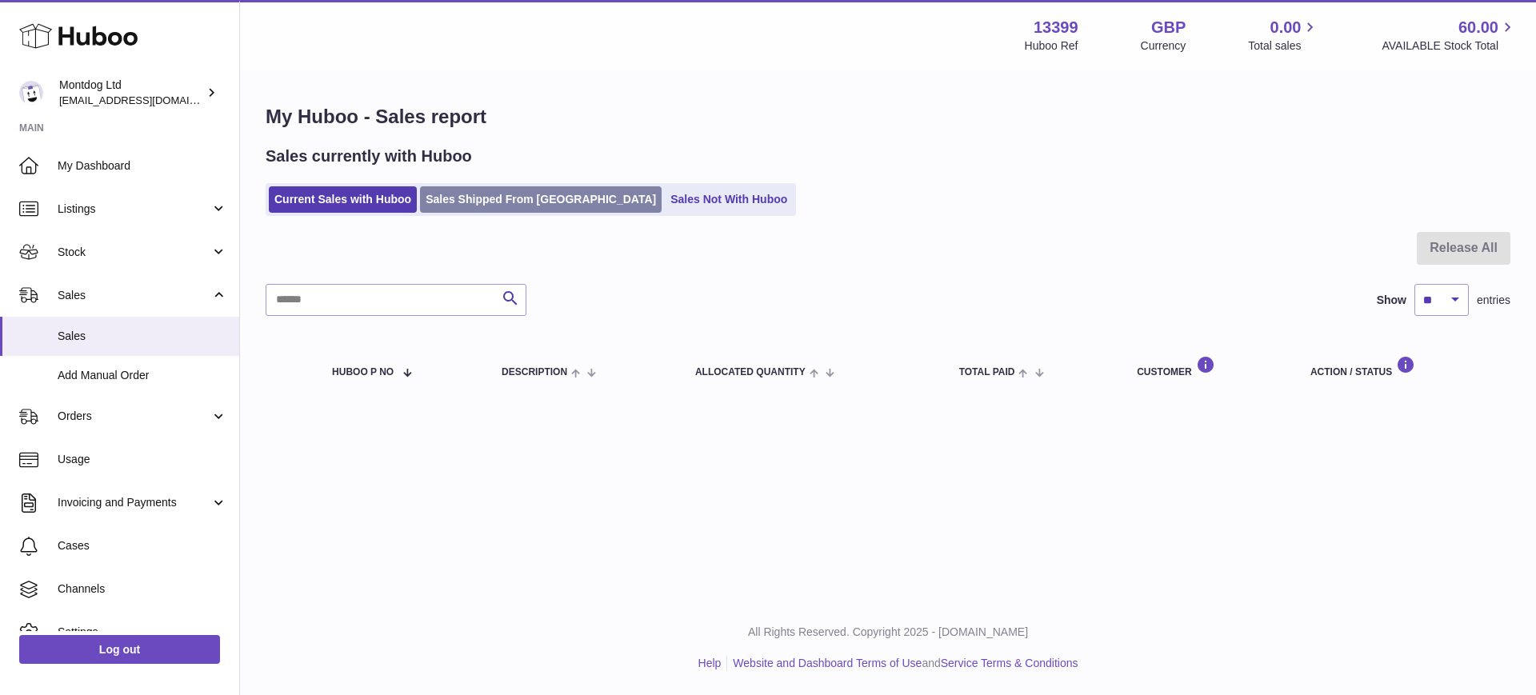
click at [446, 202] on link "Sales Shipped From [GEOGRAPHIC_DATA]" at bounding box center [541, 199] width 242 height 26
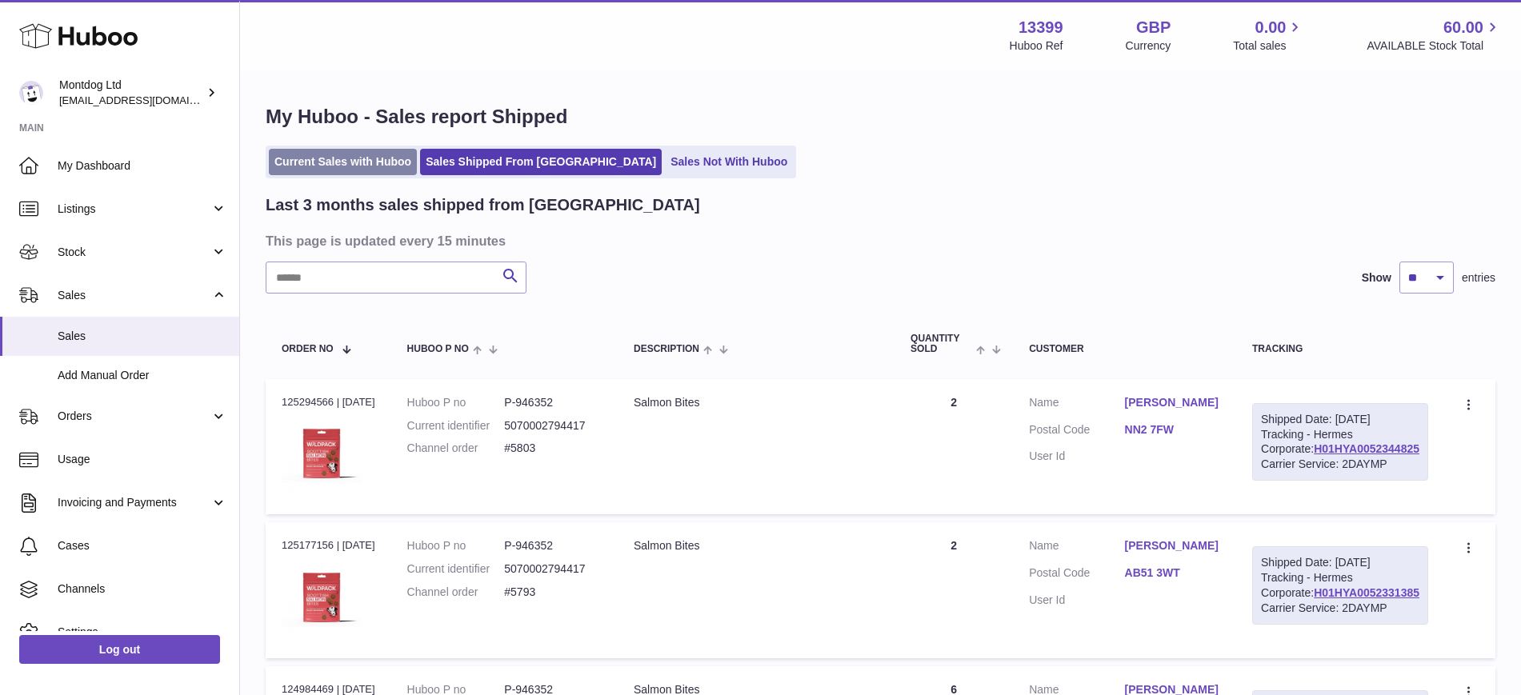
click at [351, 174] on link "Current Sales with Huboo" at bounding box center [343, 162] width 148 height 26
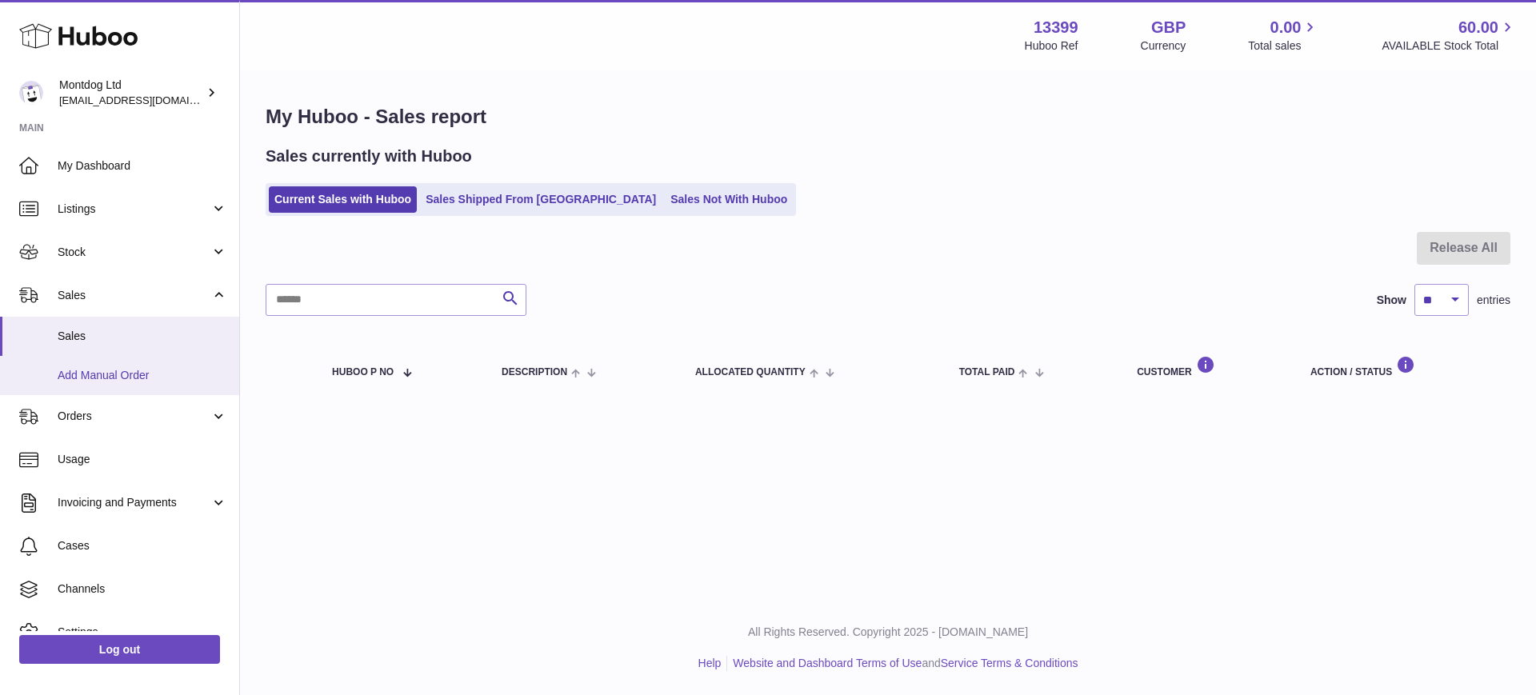
click at [97, 382] on span "Add Manual Order" at bounding box center [143, 375] width 170 height 15
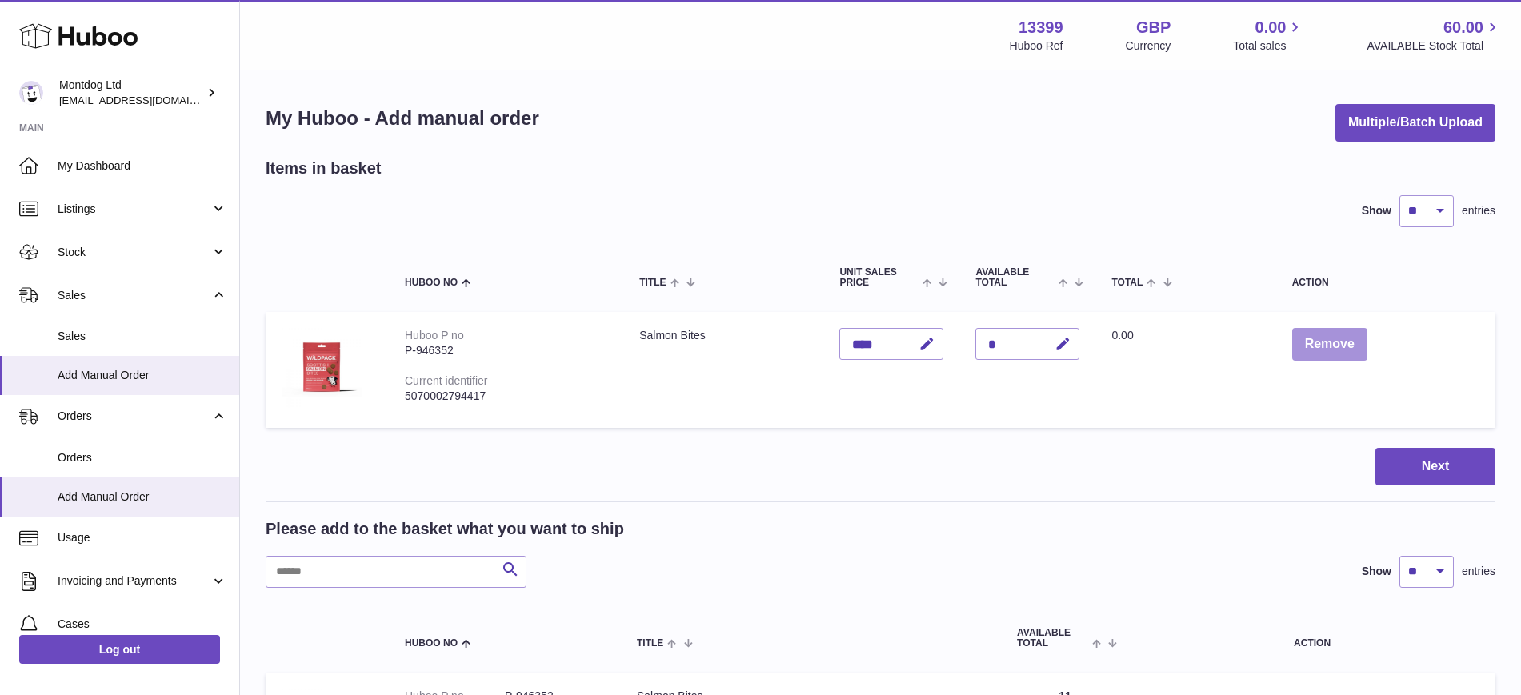
click at [1338, 335] on button "Remove" at bounding box center [1329, 344] width 75 height 33
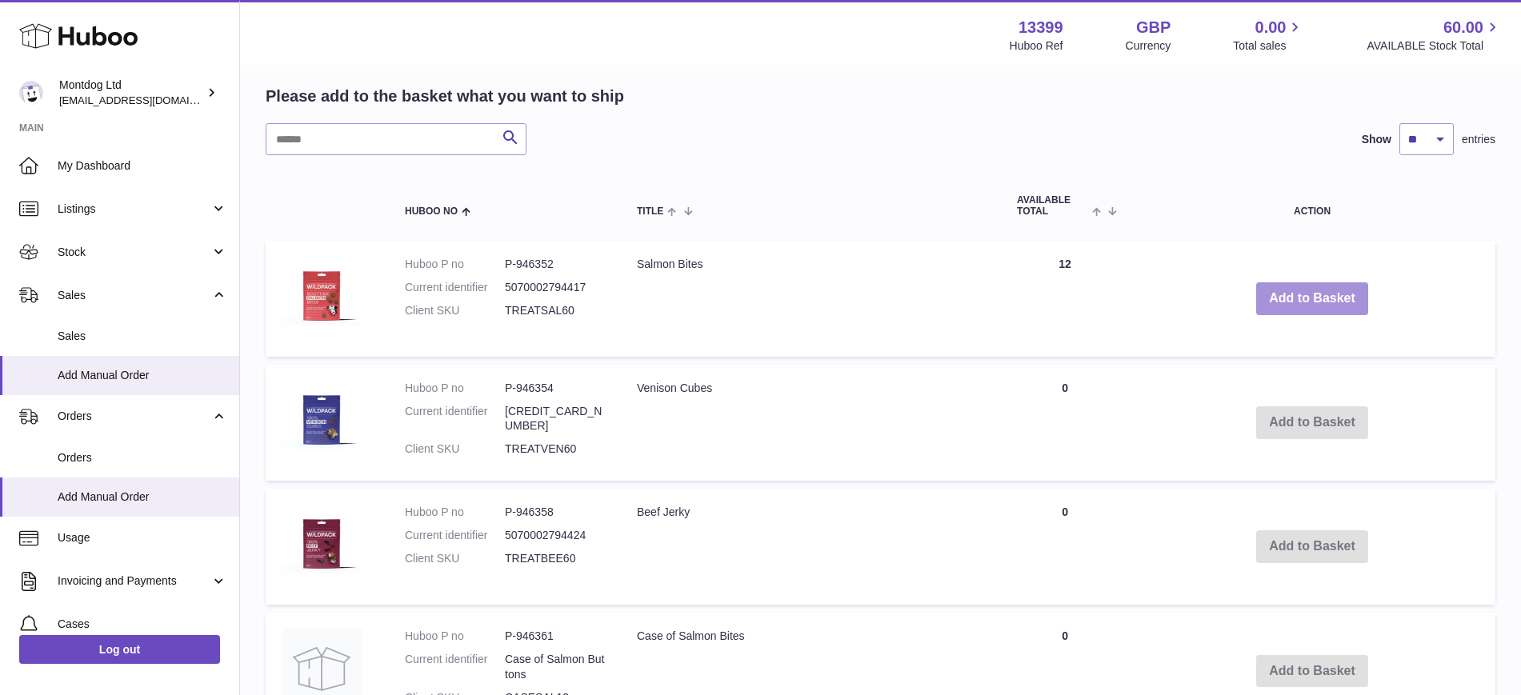
click at [1311, 289] on button "Add to Basket" at bounding box center [1312, 298] width 112 height 33
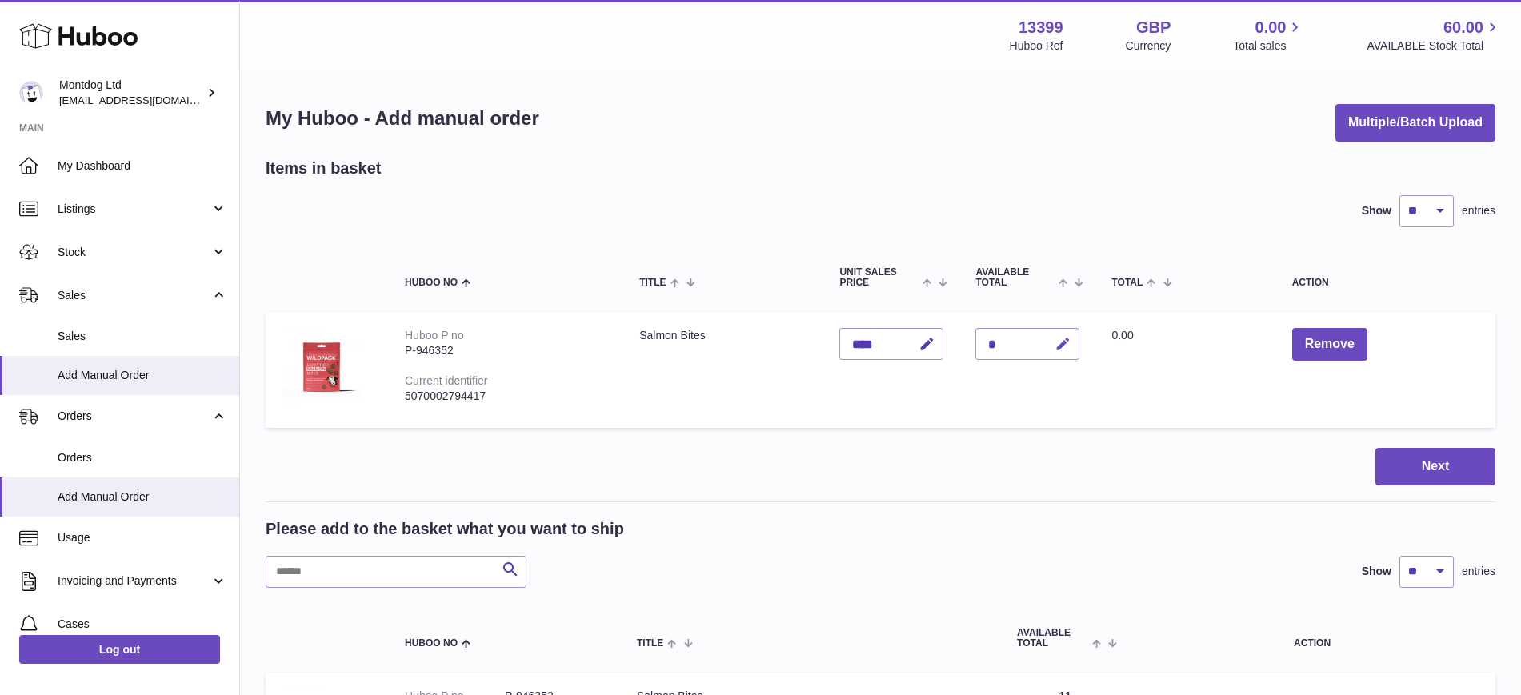
click at [1071, 350] on icon "button" at bounding box center [1062, 344] width 17 height 17
type input "**"
click at [1046, 331] on button "submit" at bounding box center [1061, 344] width 30 height 26
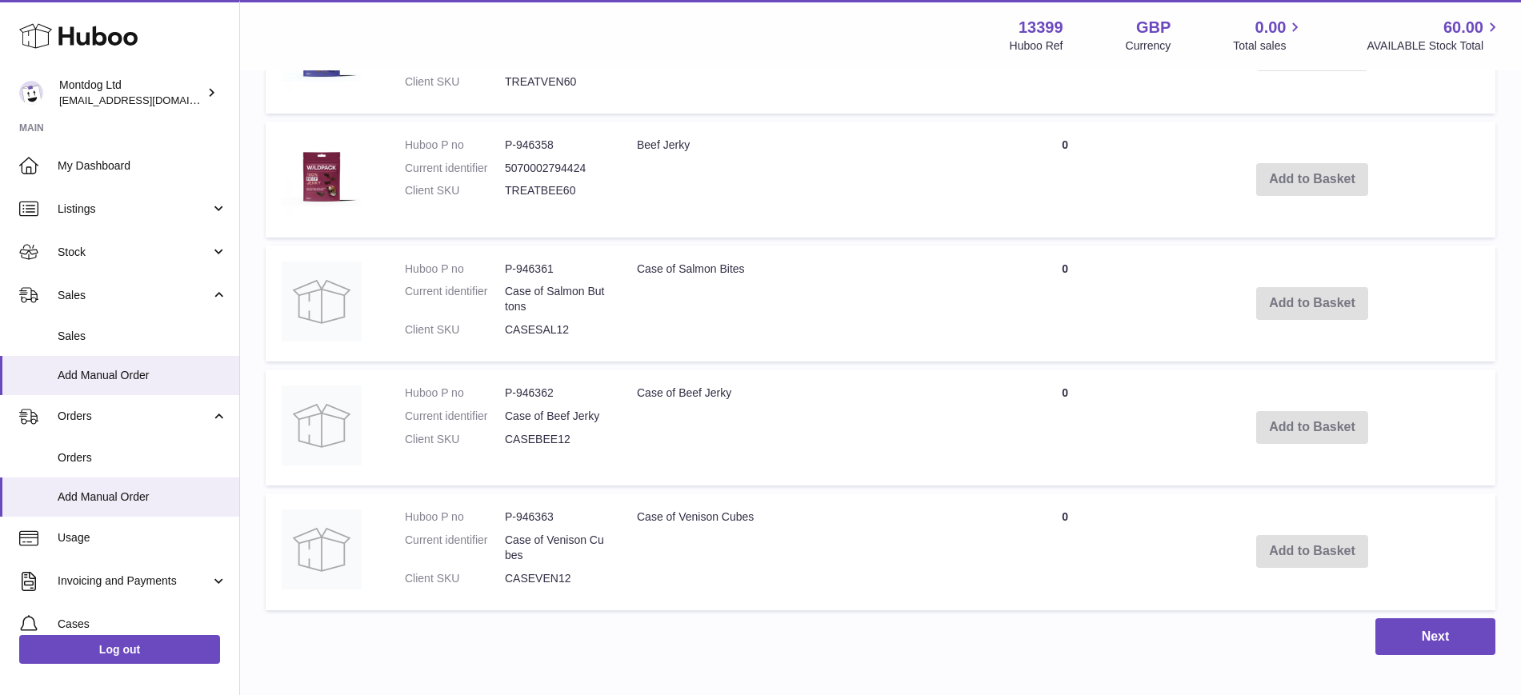
click at [822, 264] on td "Case of Salmon Bites" at bounding box center [811, 304] width 380 height 117
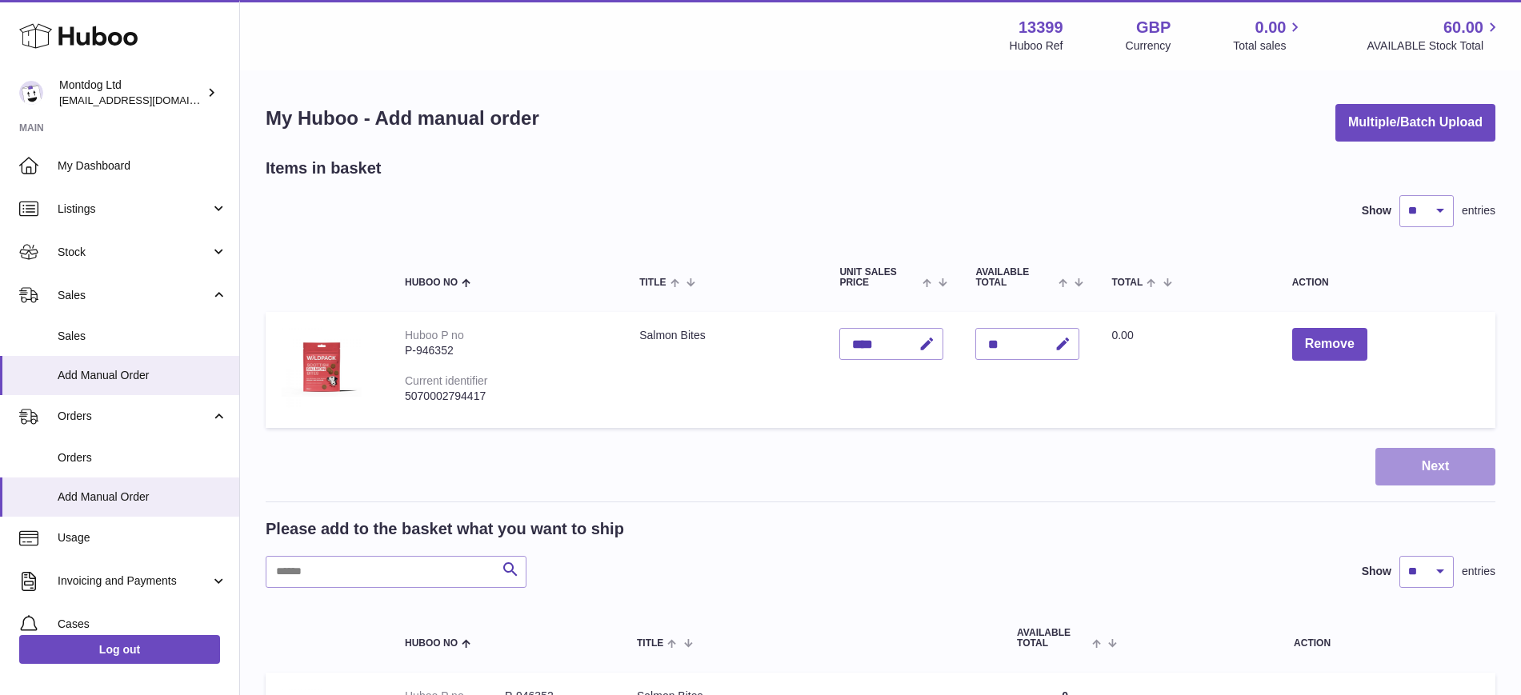
click at [1415, 467] on button "Next" at bounding box center [1435, 467] width 120 height 38
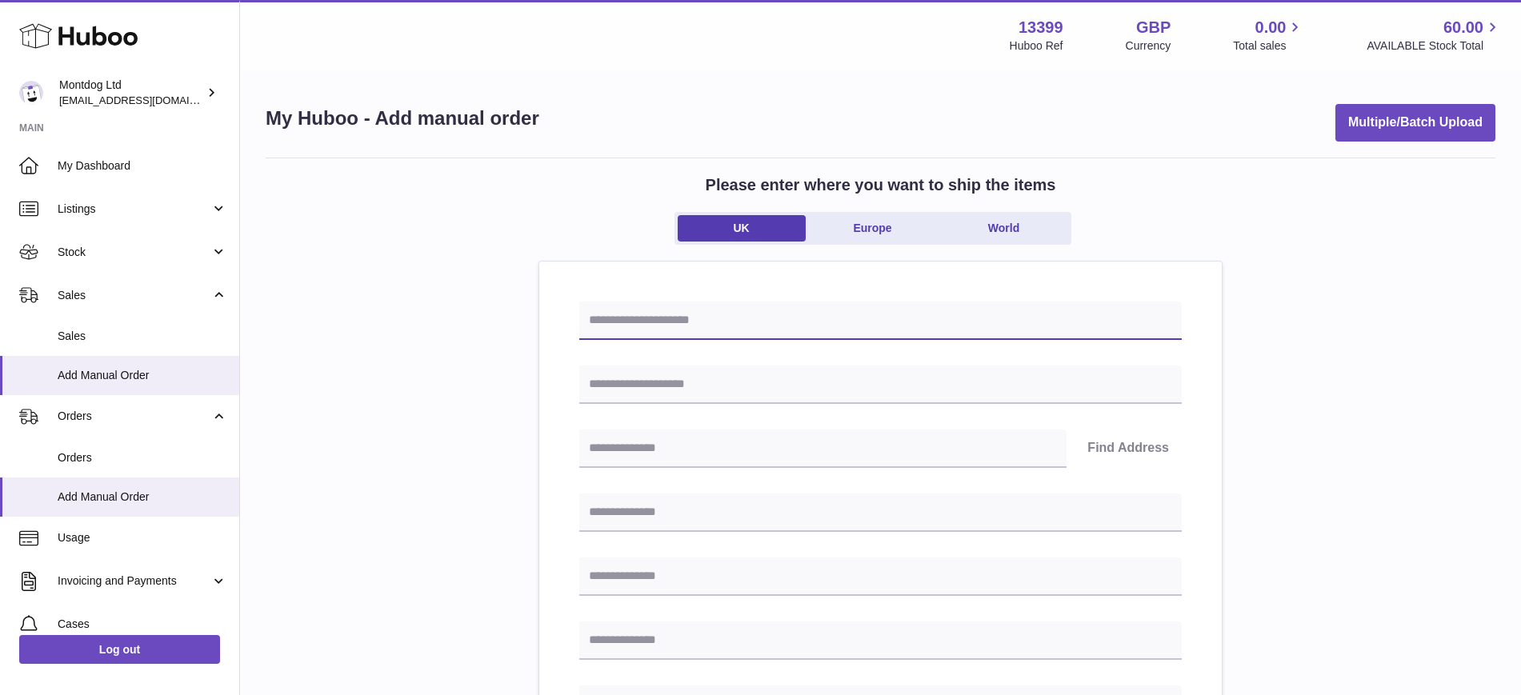
click at [678, 318] on input "text" at bounding box center [880, 321] width 602 height 38
type input "**********"
drag, startPoint x: 712, startPoint y: 312, endPoint x: 0, endPoint y: 318, distance: 712.0
click at [0, 314] on div "Huboo Montdog Ltd internalAdmin-13399@internal.huboo.com Main My Dashboard List…" at bounding box center [760, 699] width 1521 height 1398
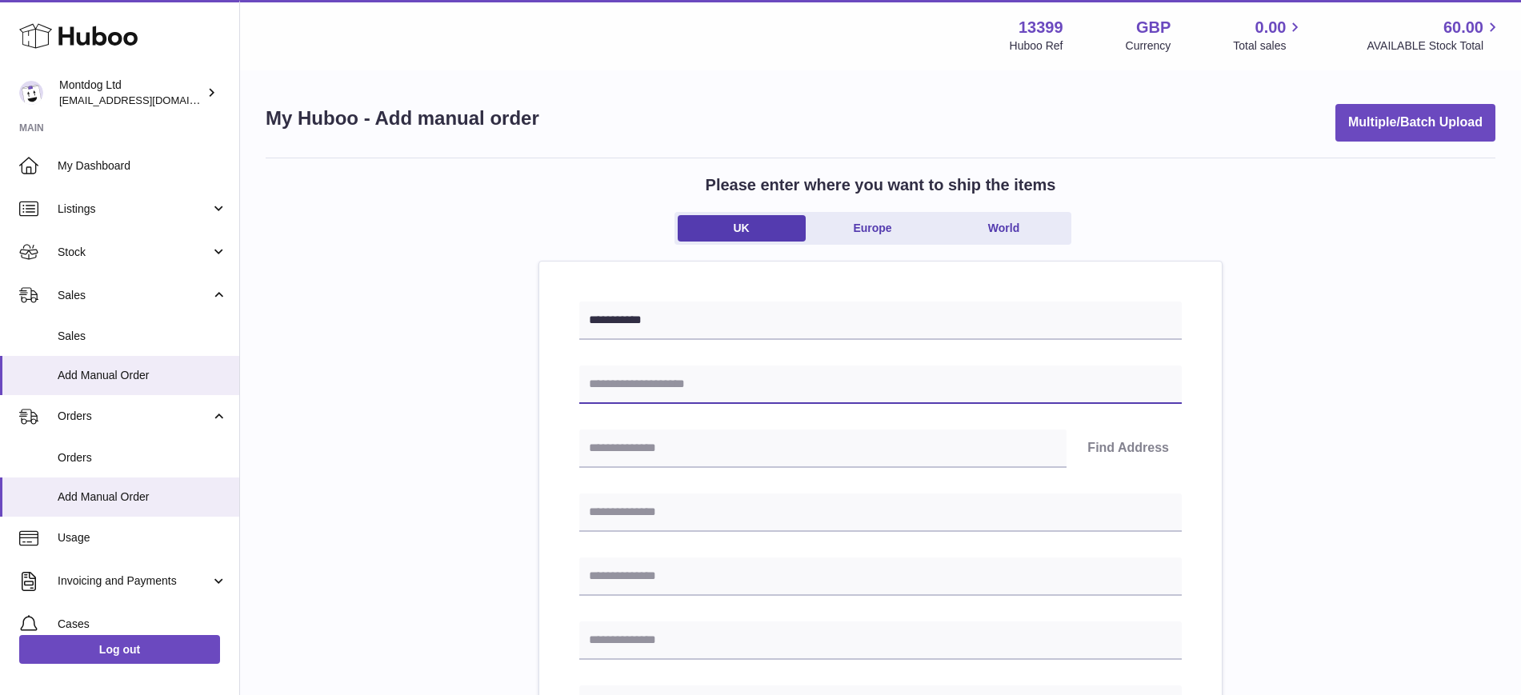
click at [623, 394] on input "text" at bounding box center [880, 385] width 602 height 38
paste input "**********"
type input "**********"
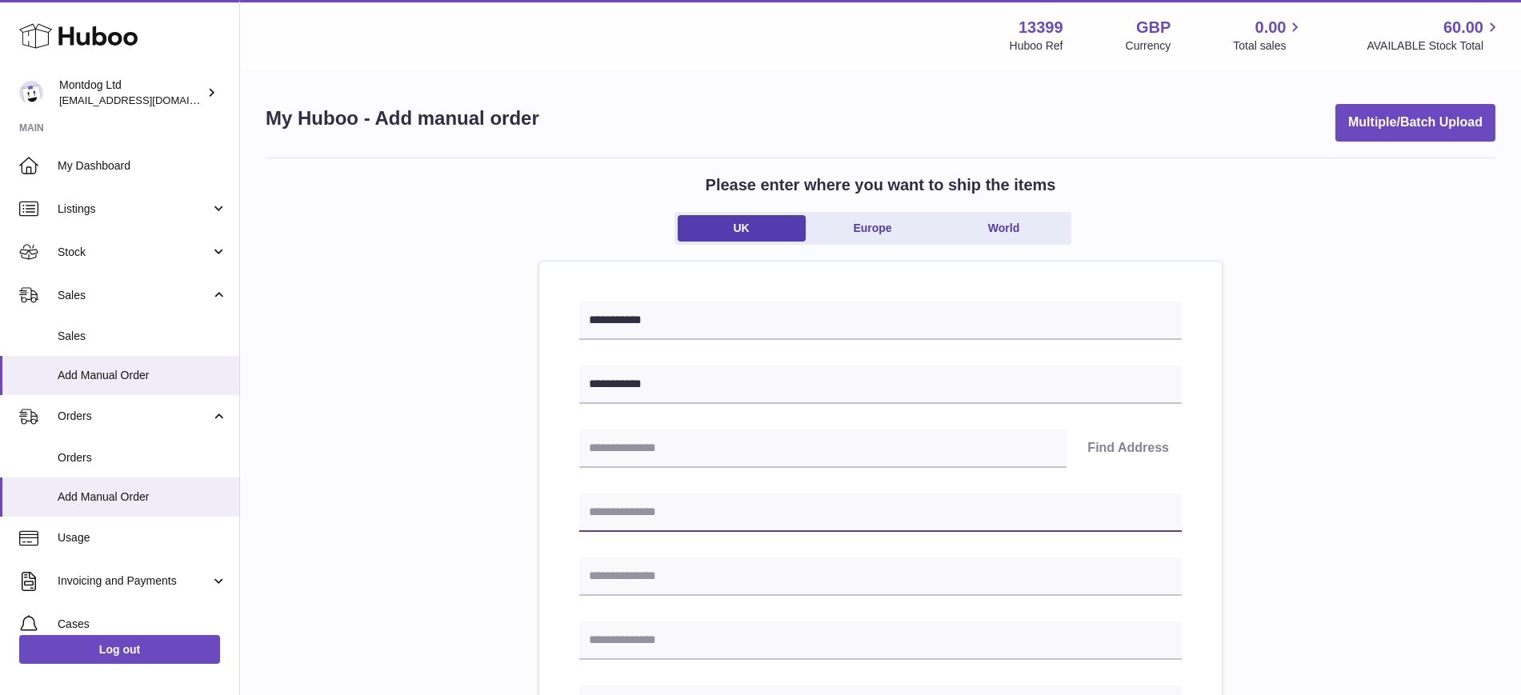
click at [611, 495] on input "text" at bounding box center [880, 513] width 602 height 38
paste input "**********"
type input "**********"
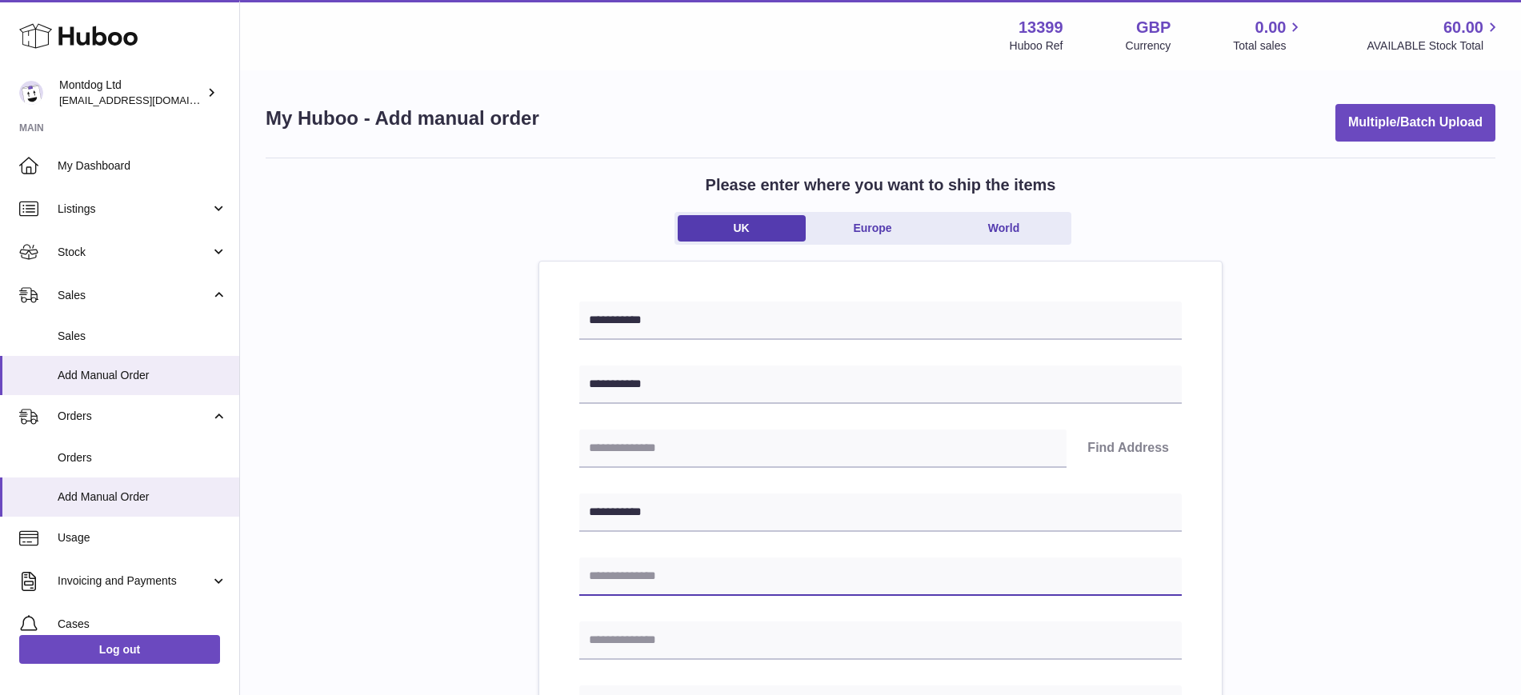
drag, startPoint x: 643, startPoint y: 578, endPoint x: 641, endPoint y: 566, distance: 12.2
click at [642, 577] on input "text" at bounding box center [880, 577] width 602 height 38
paste input "**********"
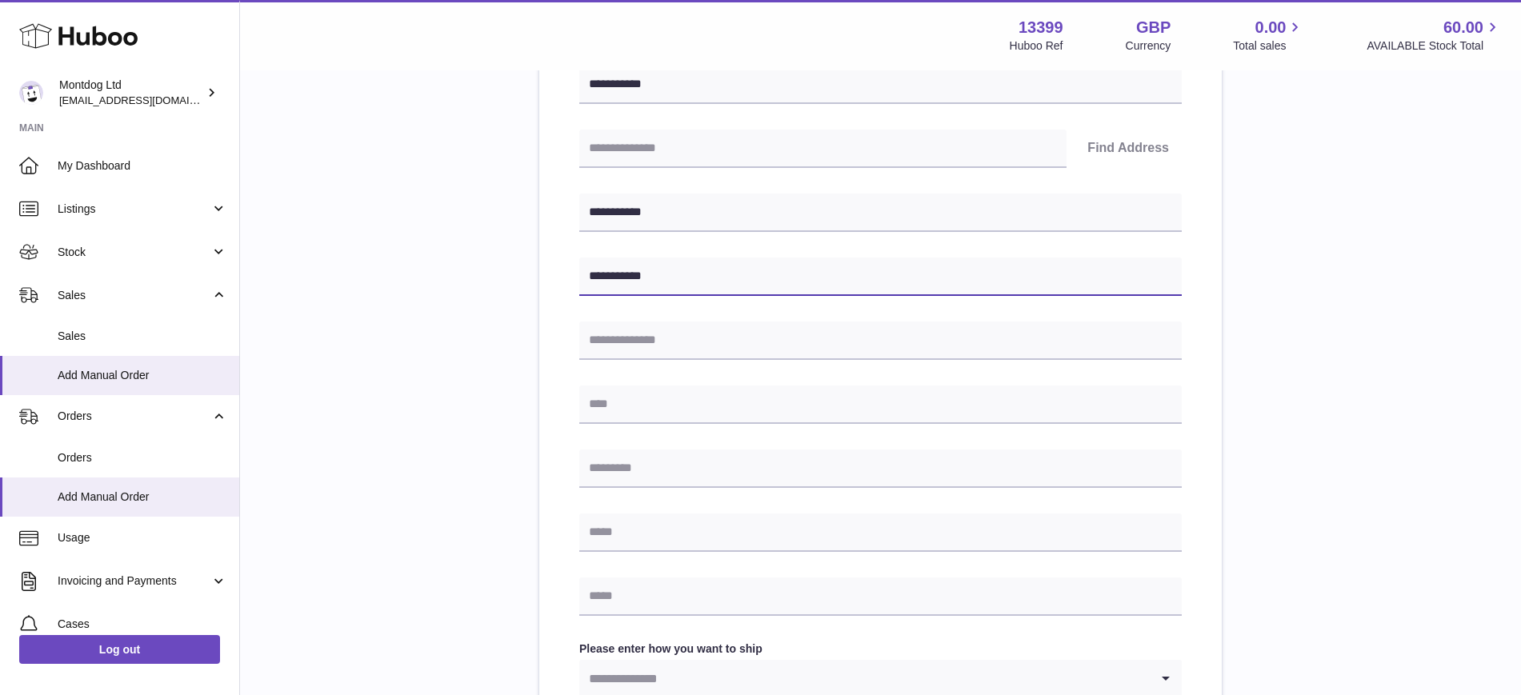
type input "**********"
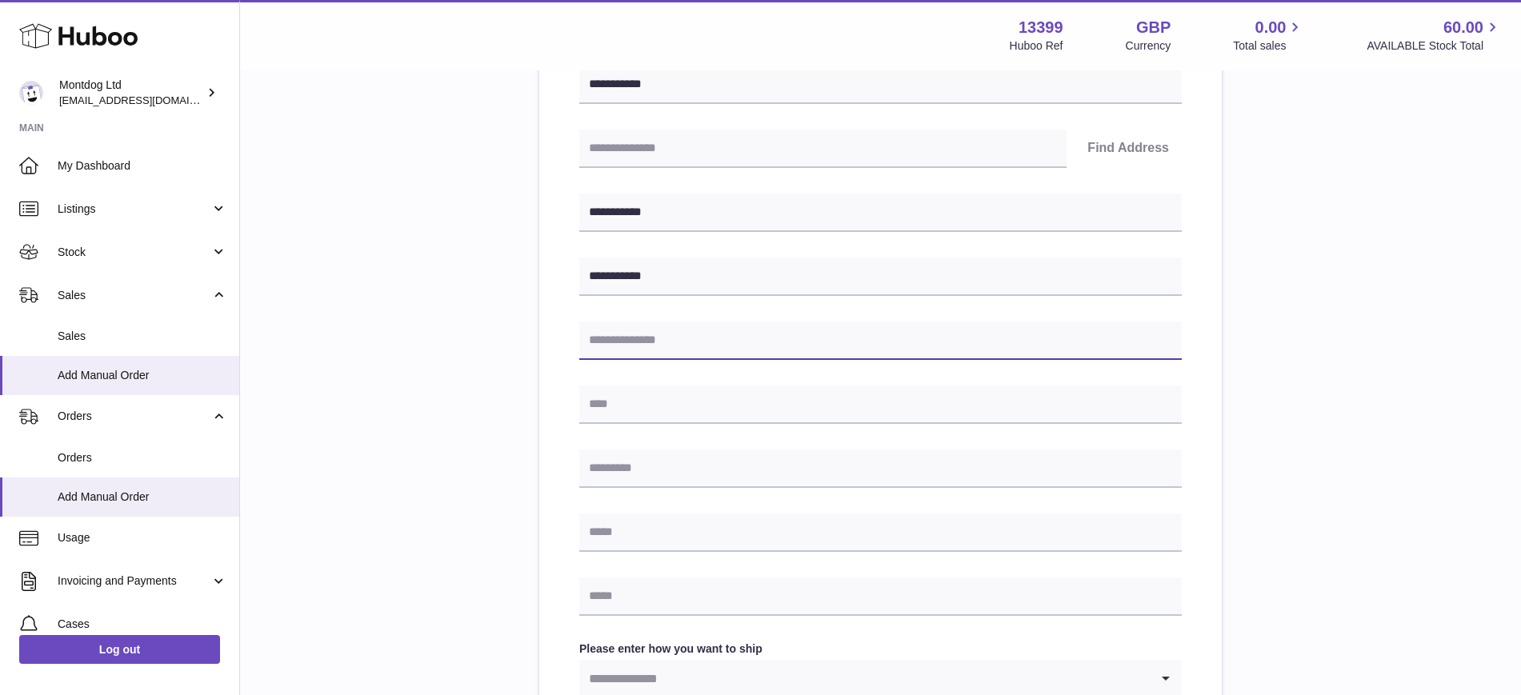
drag, startPoint x: 623, startPoint y: 342, endPoint x: 636, endPoint y: 389, distance: 48.1
click at [623, 342] on input "text" at bounding box center [880, 341] width 602 height 38
paste input "**********"
type input "**********"
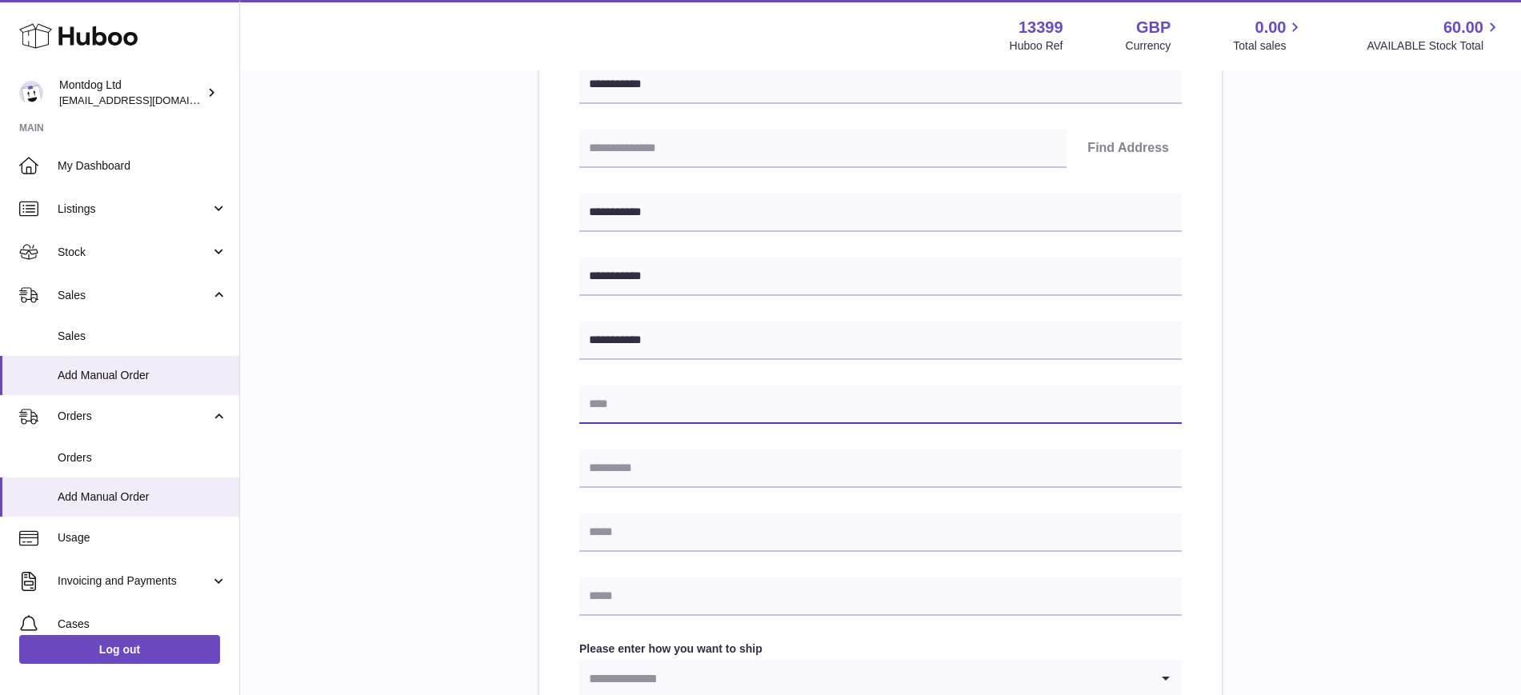
drag, startPoint x: 623, startPoint y: 405, endPoint x: 646, endPoint y: 446, distance: 47.6
click at [623, 405] on input "text" at bounding box center [880, 405] width 602 height 38
paste input "**********"
type input "**********"
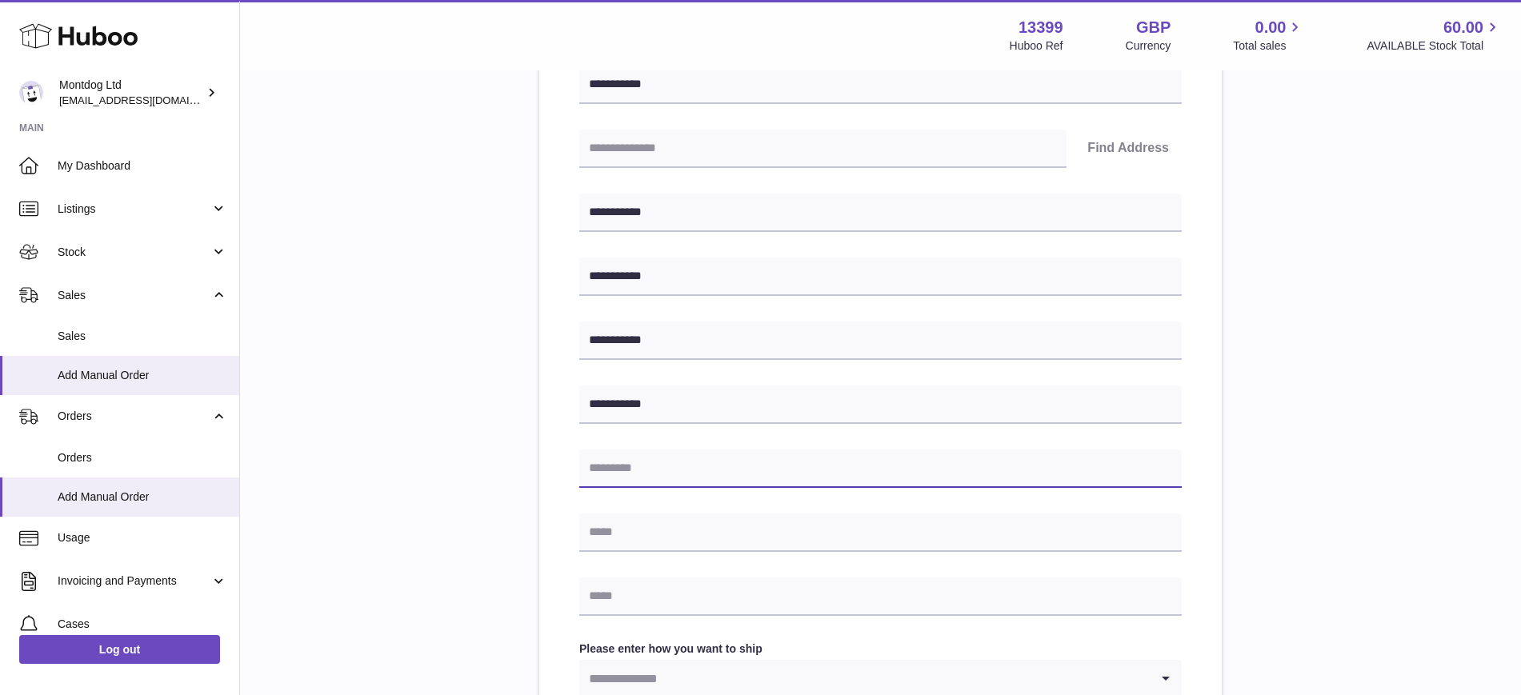
click at [614, 461] on input "text" at bounding box center [880, 469] width 602 height 38
paste input "**********"
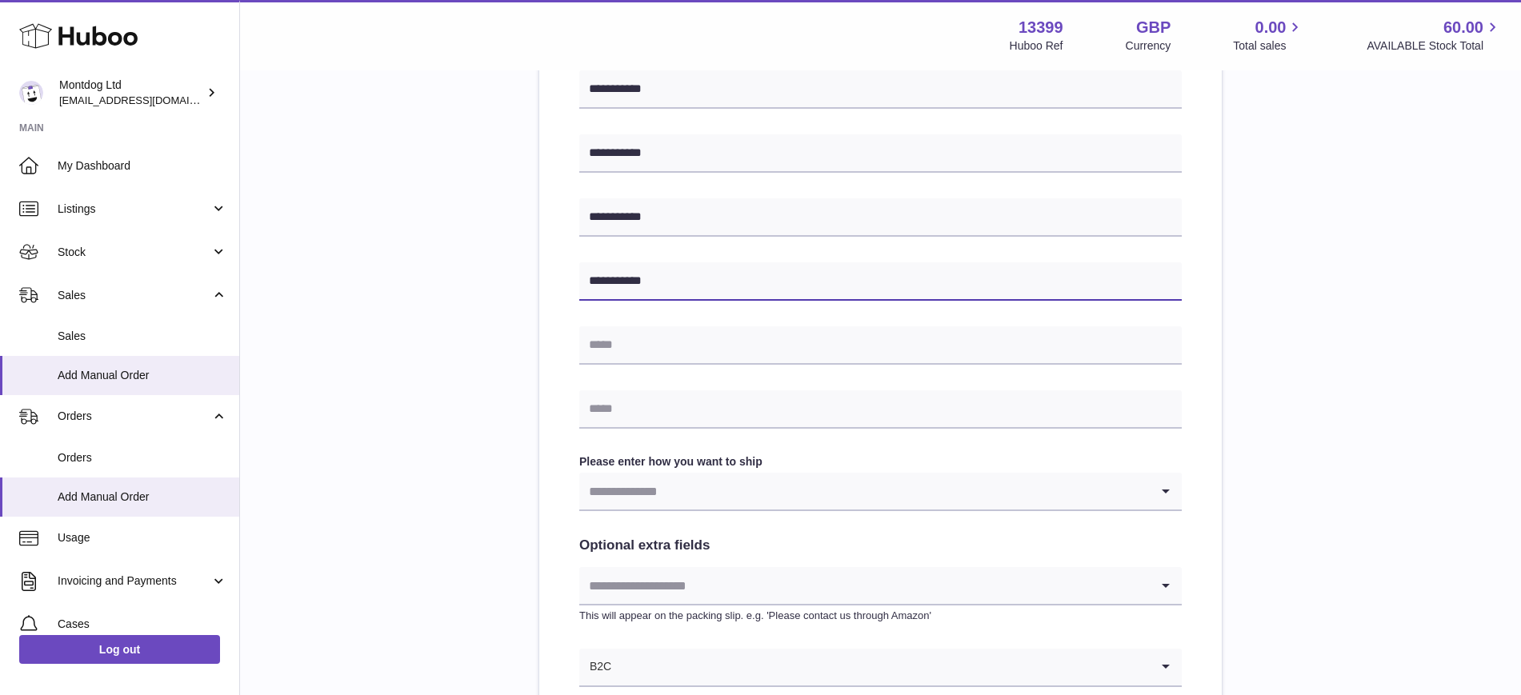
scroll to position [700, 0]
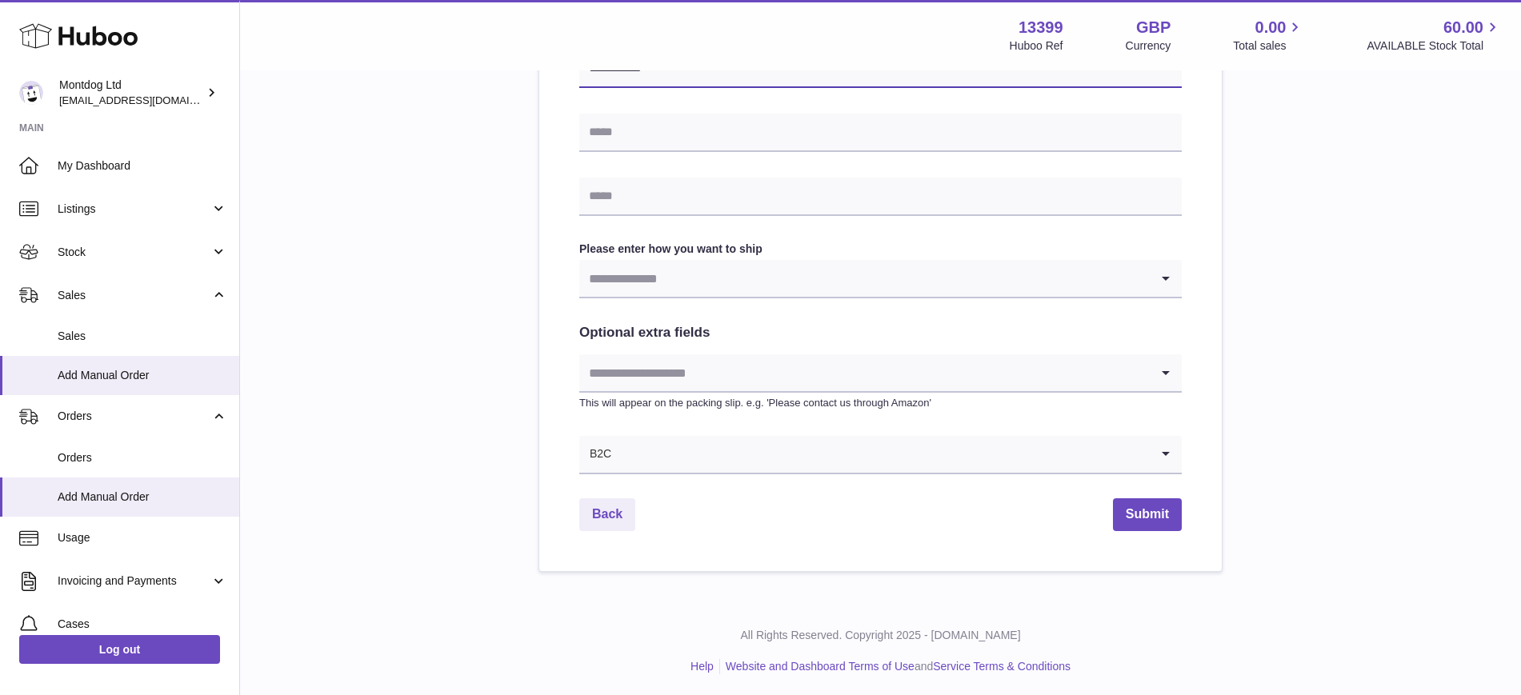
type input "**********"
click at [628, 294] on input "Search for option" at bounding box center [864, 278] width 570 height 37
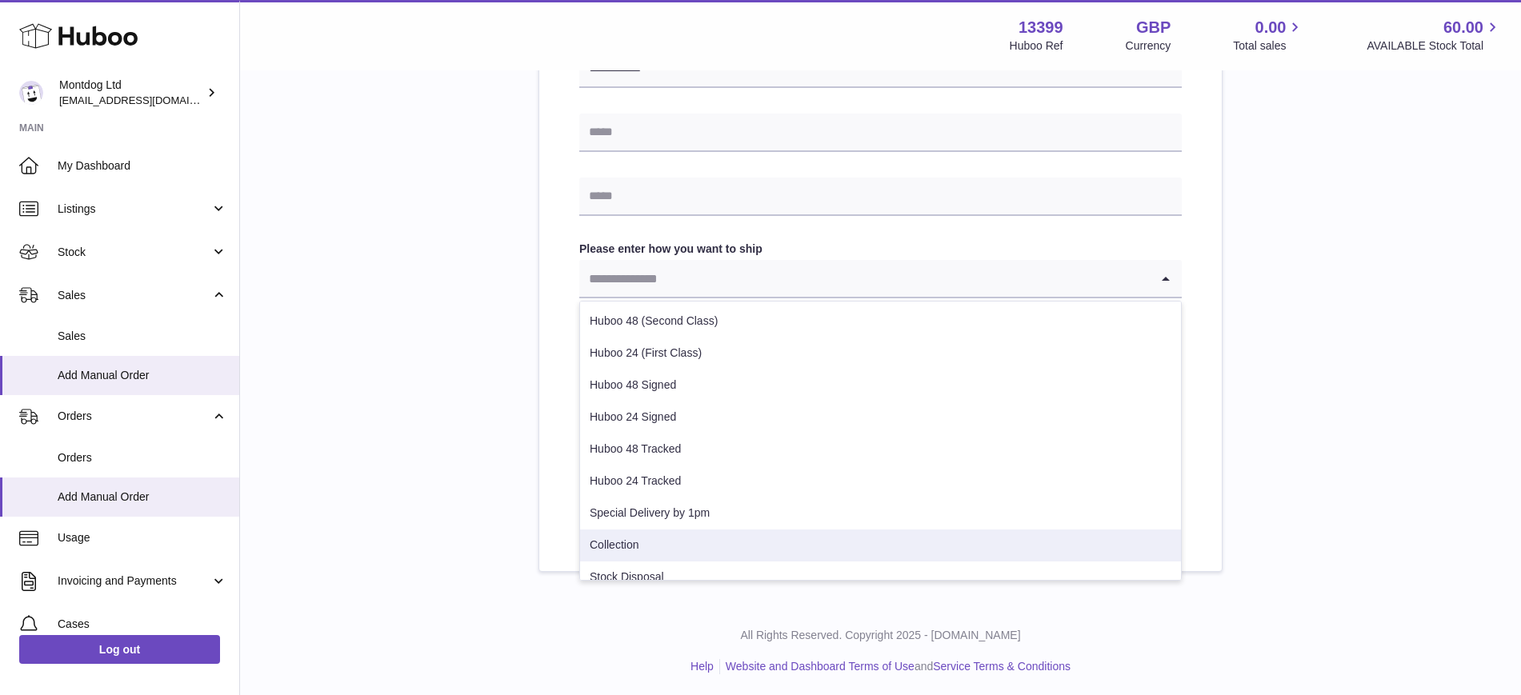
click at [638, 541] on li "Collection" at bounding box center [880, 546] width 601 height 32
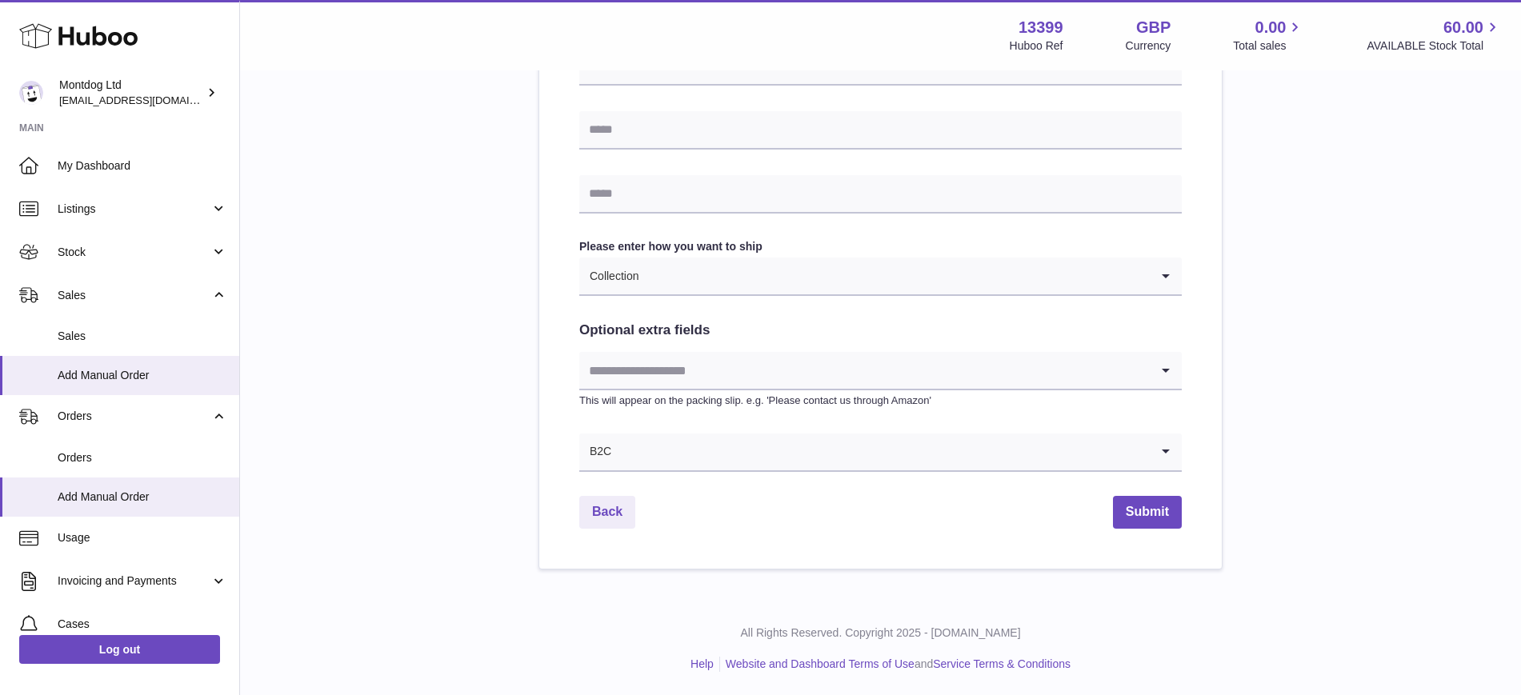
scroll to position [703, 0]
click at [1162, 510] on button "Submit" at bounding box center [1147, 511] width 69 height 33
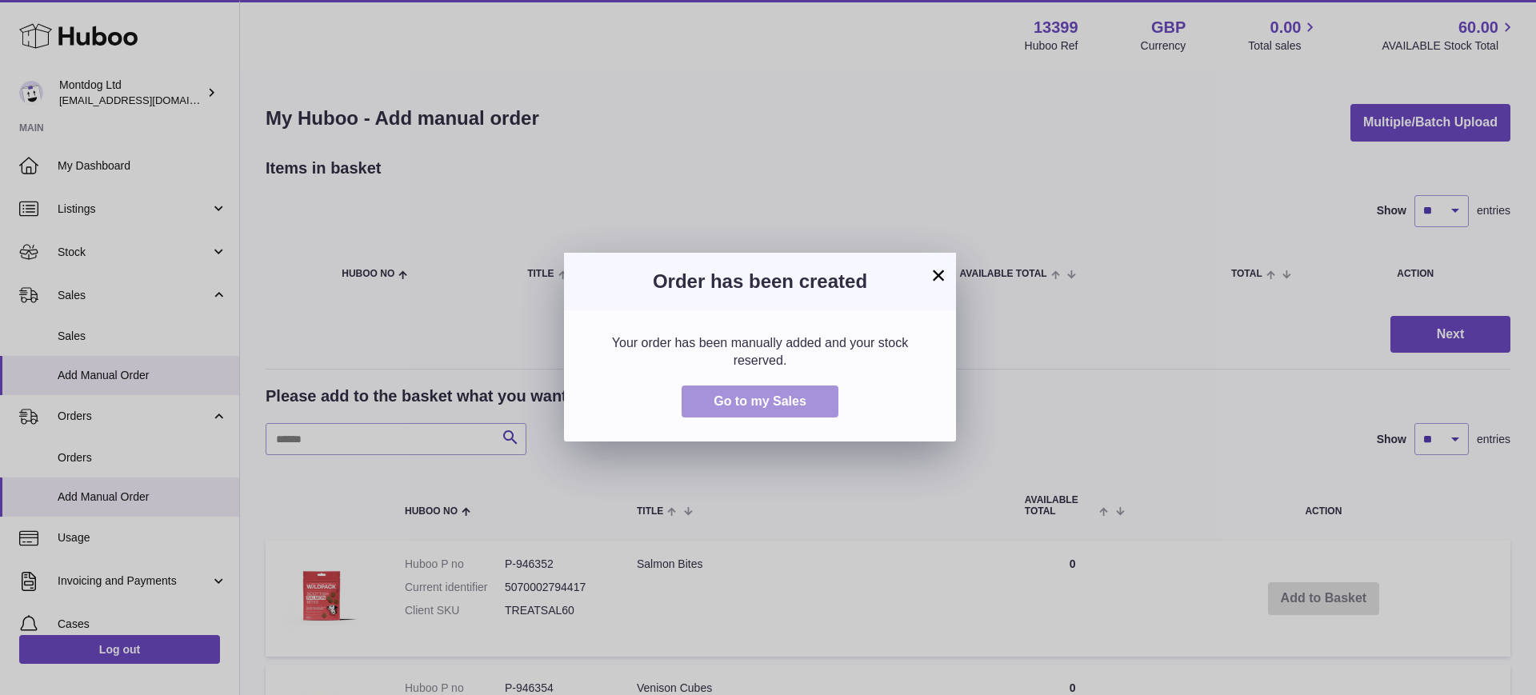
click at [738, 395] on span "Go to my Sales" at bounding box center [760, 401] width 93 height 14
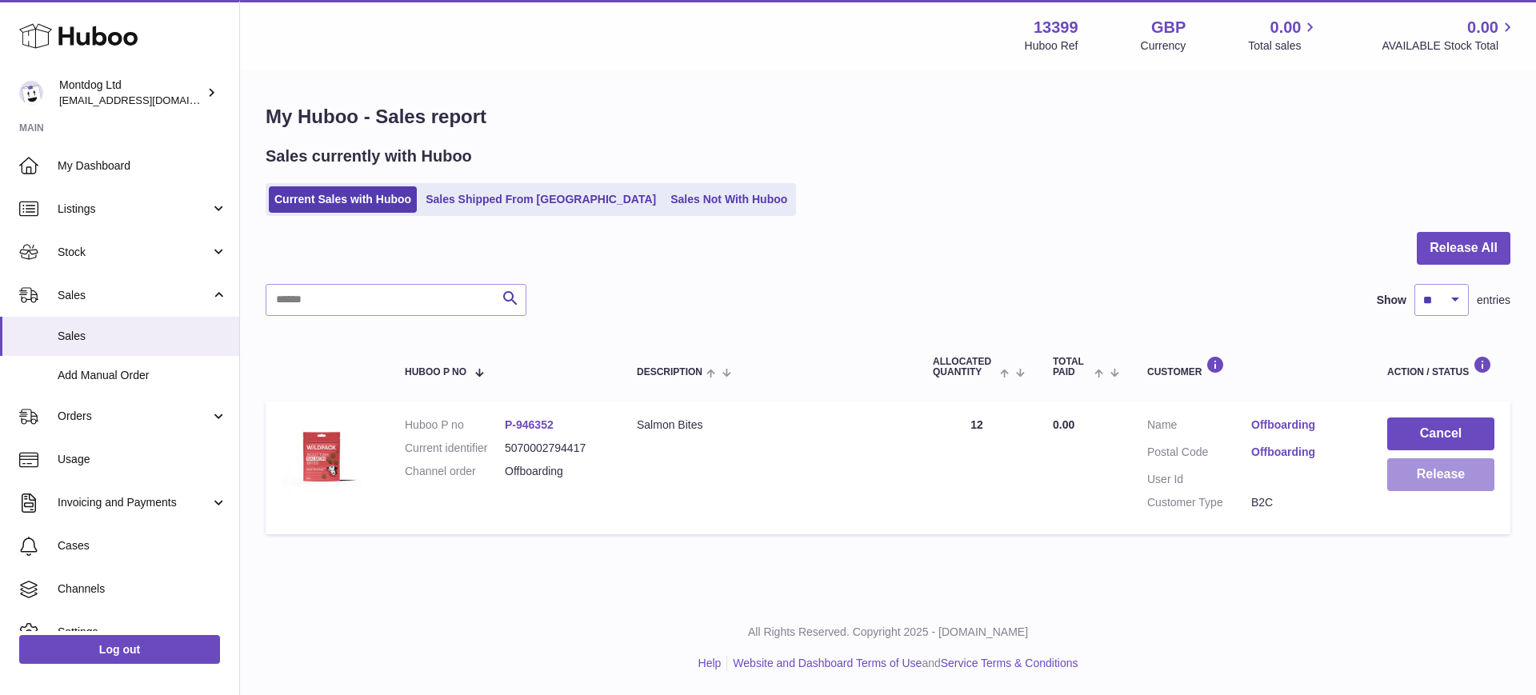
click at [1445, 484] on button "Release" at bounding box center [1440, 474] width 107 height 33
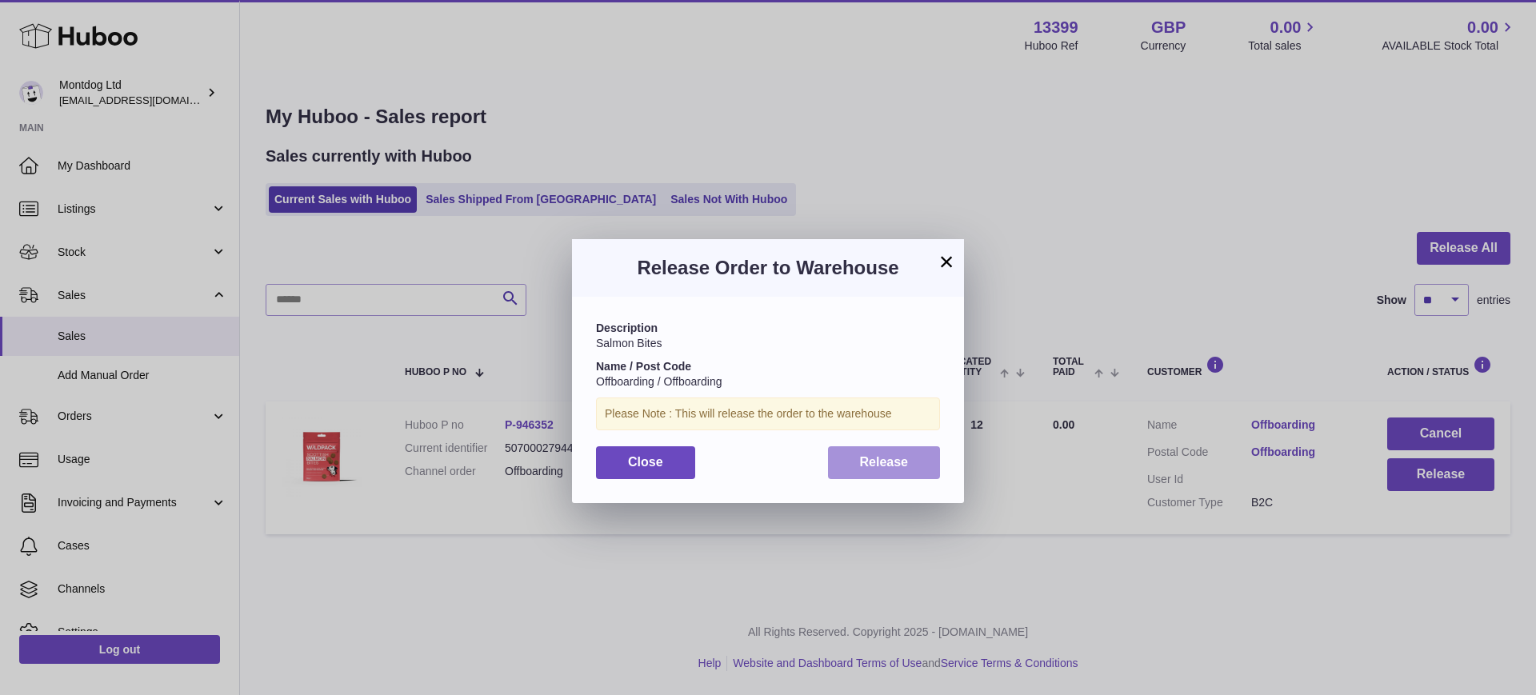
click at [890, 464] on span "Release" at bounding box center [884, 462] width 49 height 14
